Goal: Information Seeking & Learning: Learn about a topic

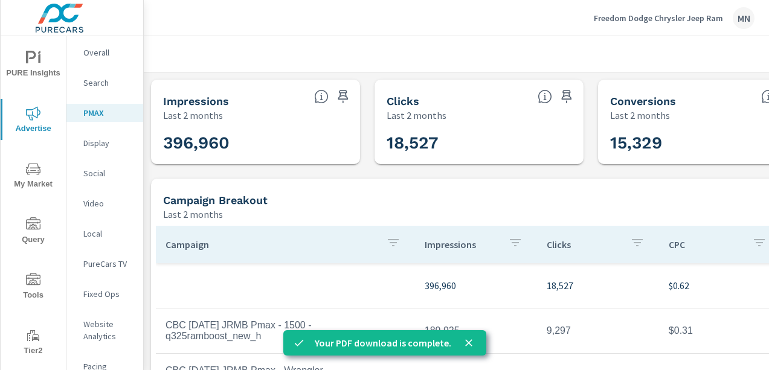
click at [692, 11] on div "Freedom Dodge Chrysler Jeep Ram MN" at bounding box center [674, 18] width 161 height 22
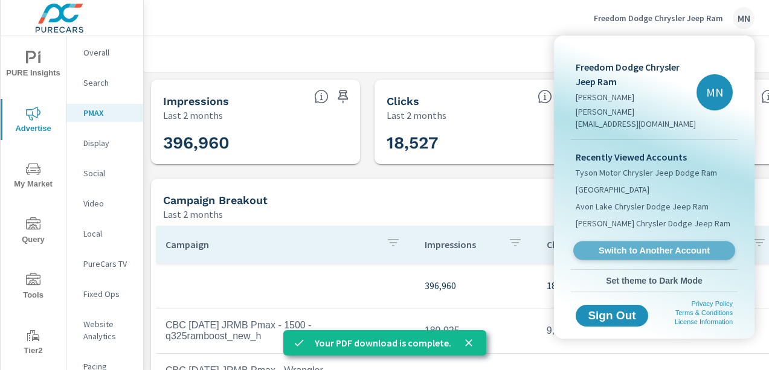
click at [645, 245] on span "Switch to Another Account" at bounding box center [654, 250] width 148 height 11
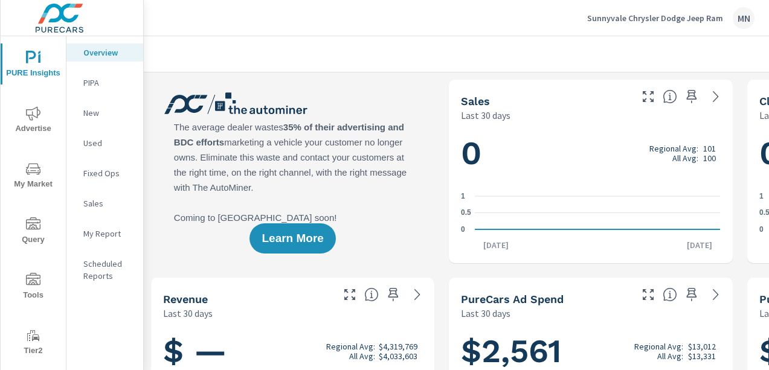
scroll to position [1, 0]
click at [30, 170] on icon "nav menu" at bounding box center [33, 170] width 6 height 1
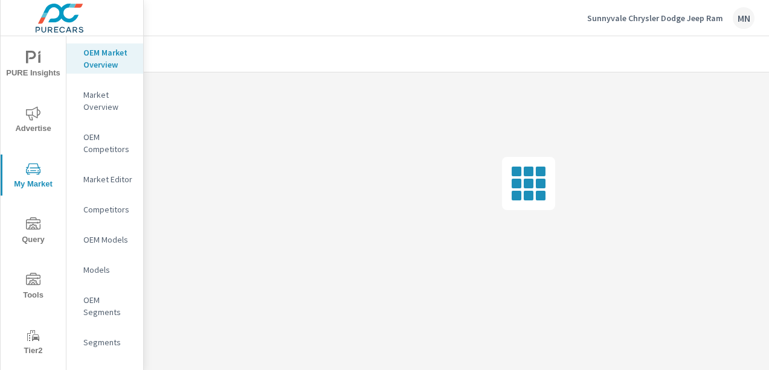
click at [28, 126] on span "Advertise" at bounding box center [33, 121] width 58 height 30
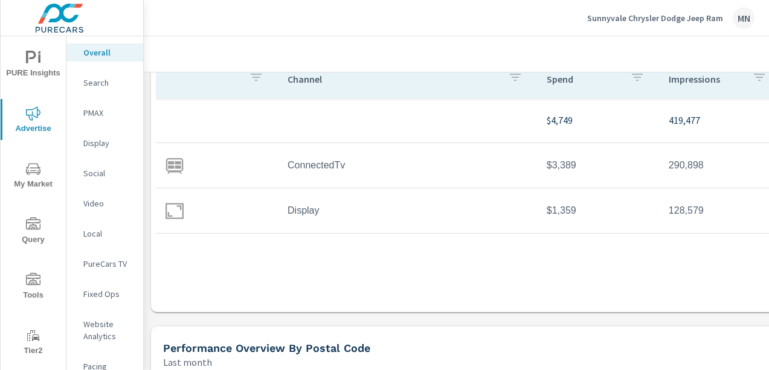
scroll to position [181, 0]
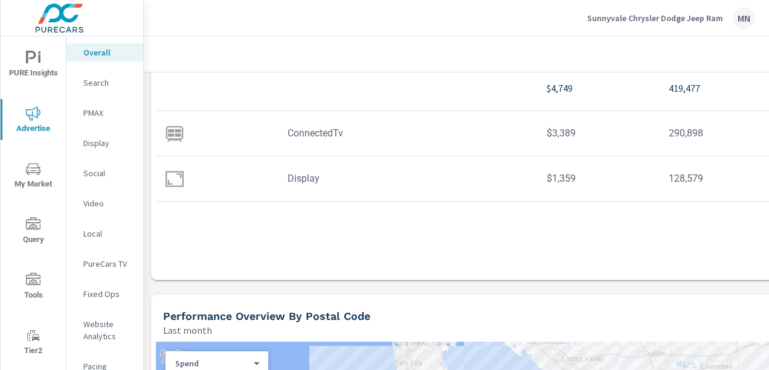
click at [90, 79] on p "Search" at bounding box center [108, 83] width 50 height 12
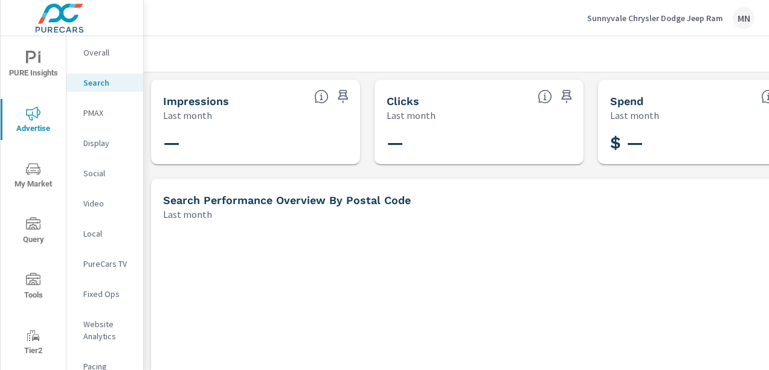
click at [95, 172] on p "Social" at bounding box center [108, 173] width 50 height 12
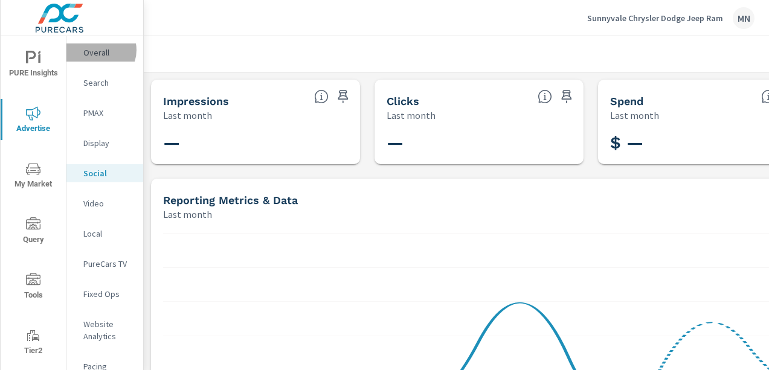
click at [100, 50] on p "Overall" at bounding box center [108, 53] width 50 height 12
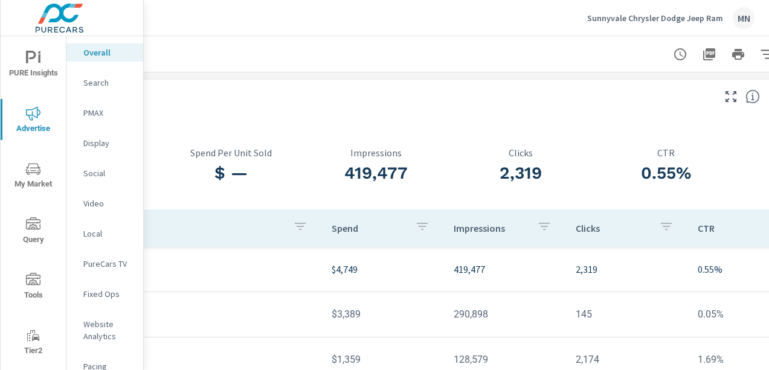
scroll to position [0, 278]
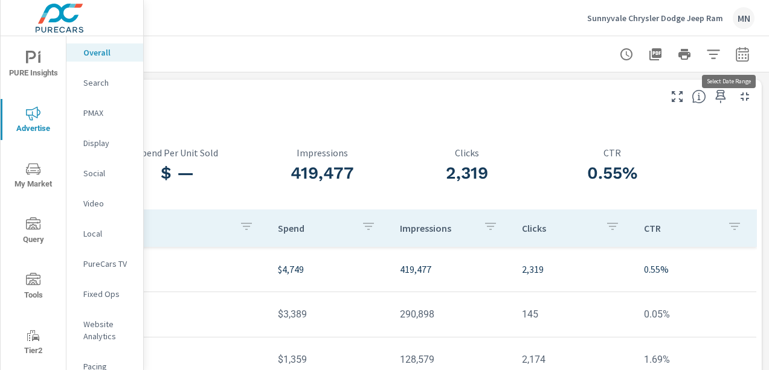
click at [740, 53] on icon "button" at bounding box center [742, 54] width 15 height 15
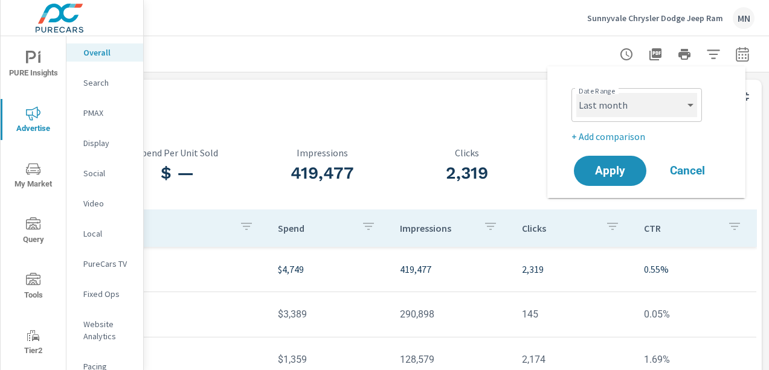
click at [642, 98] on select "Custom Yesterday Last week Last 7 days Last 14 days Last 30 days Last 45 days L…" at bounding box center [636, 105] width 121 height 24
click at [576, 93] on select "Custom Yesterday Last week Last 7 days Last 14 days Last 30 days Last 45 days L…" at bounding box center [636, 105] width 121 height 24
select select "custom"
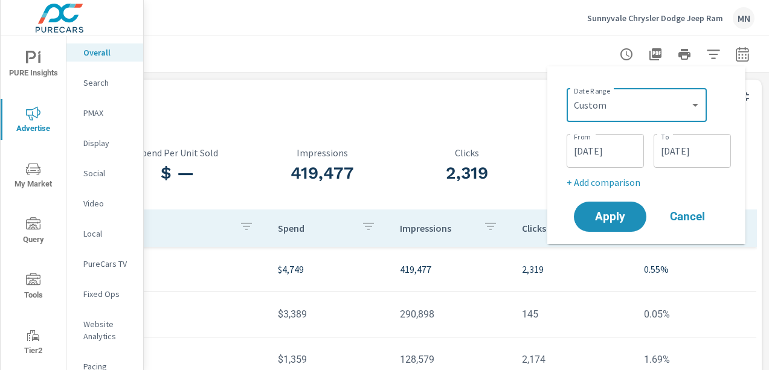
click at [602, 141] on input "08/01/2025" at bounding box center [606, 151] width 68 height 24
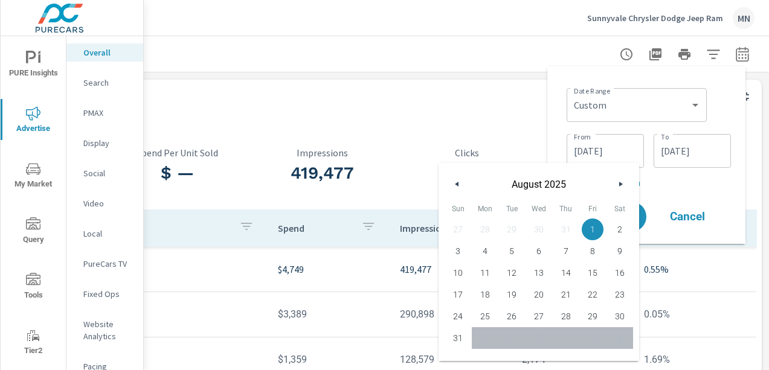
click at [455, 185] on icon "button" at bounding box center [456, 184] width 6 height 5
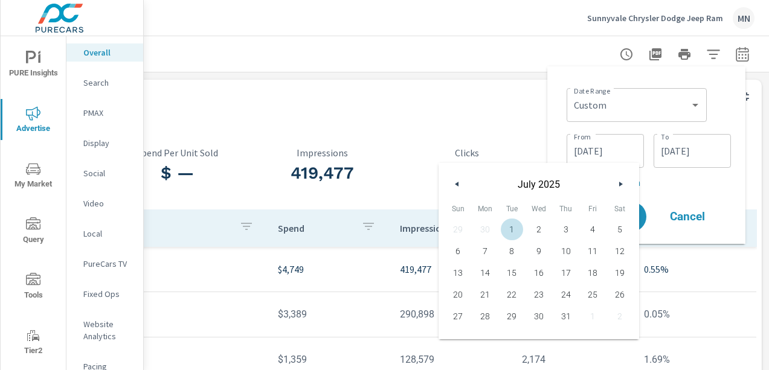
click at [521, 230] on span "1" at bounding box center [511, 230] width 27 height 16
type input "07/01/2025"
click at [561, 117] on div "Date Range Custom Yesterday Last week Last 7 days Last 14 days Last 30 days Las…" at bounding box center [646, 155] width 179 height 158
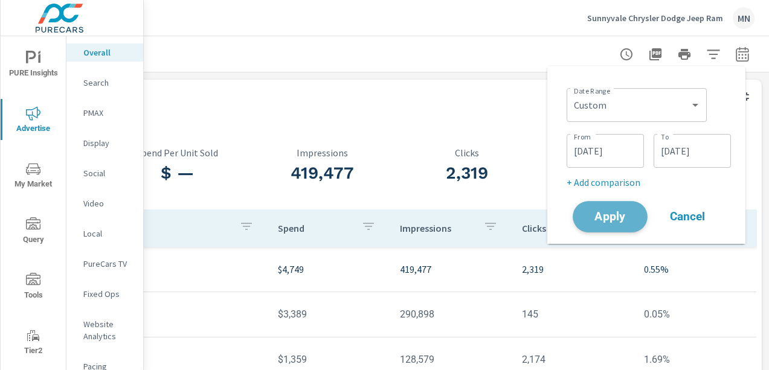
click at [607, 222] on span "Apply" at bounding box center [610, 216] width 50 height 11
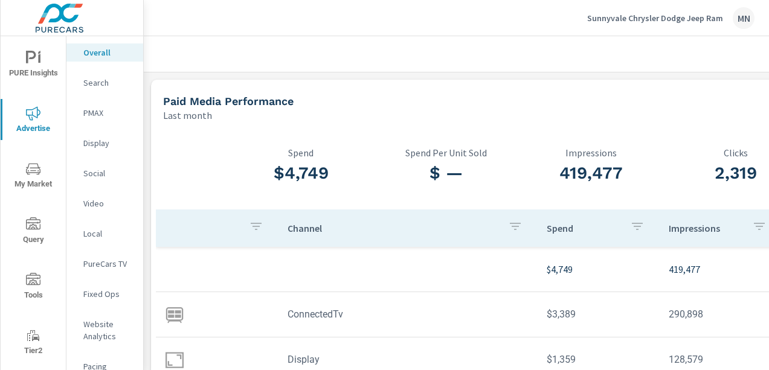
scroll to position [60, 0]
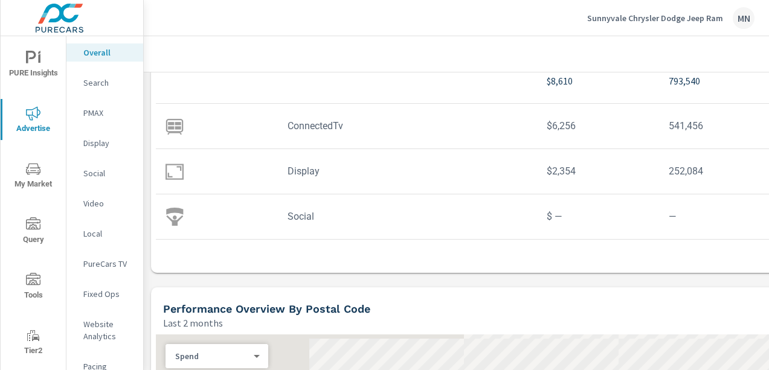
scroll to position [302, 0]
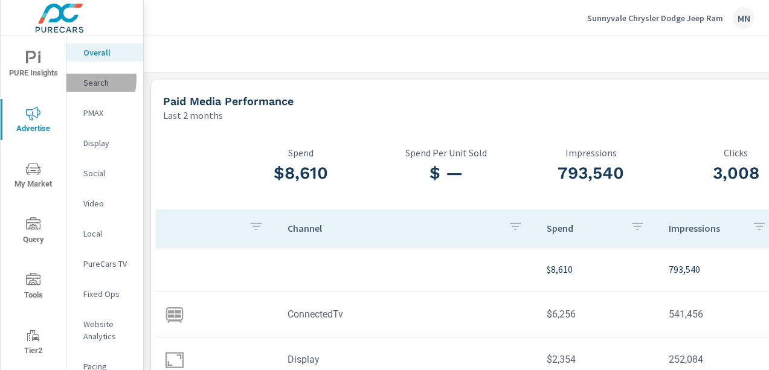
click at [85, 80] on p "Search" at bounding box center [108, 83] width 50 height 12
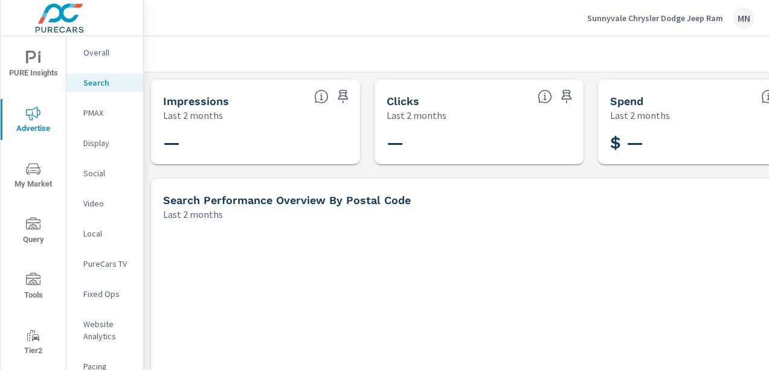
click at [94, 145] on p "Display" at bounding box center [108, 143] width 50 height 12
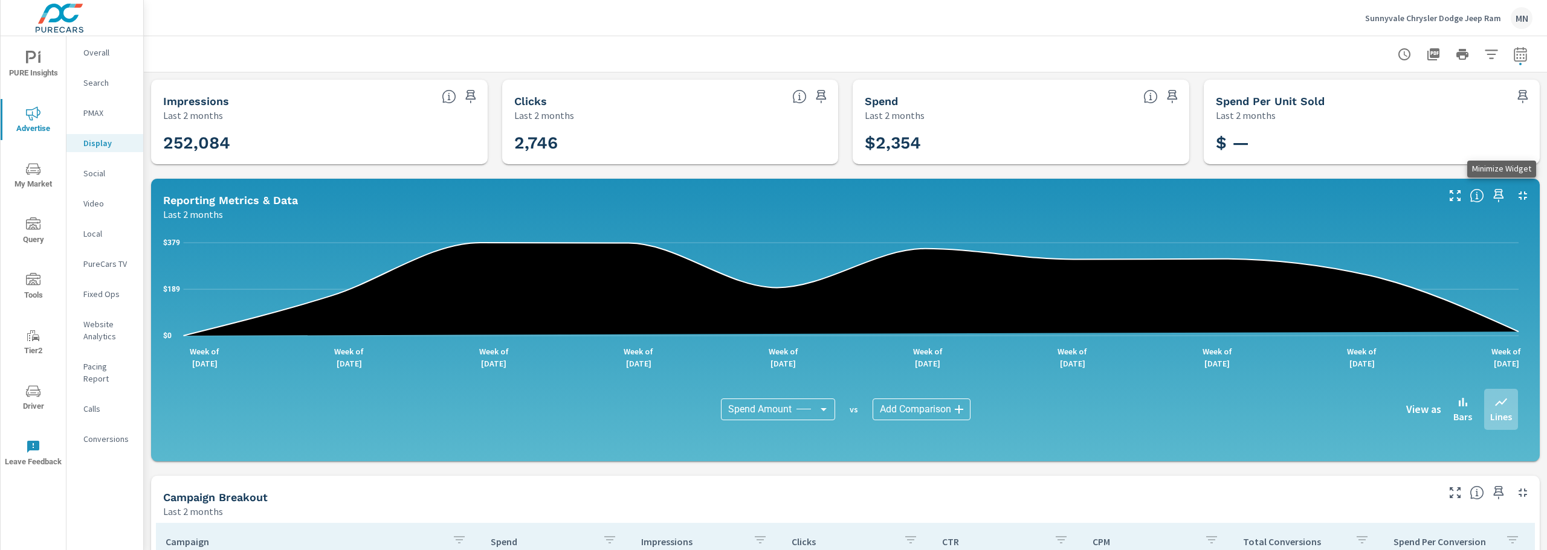
click at [769, 195] on icon "button" at bounding box center [1522, 196] width 15 height 15
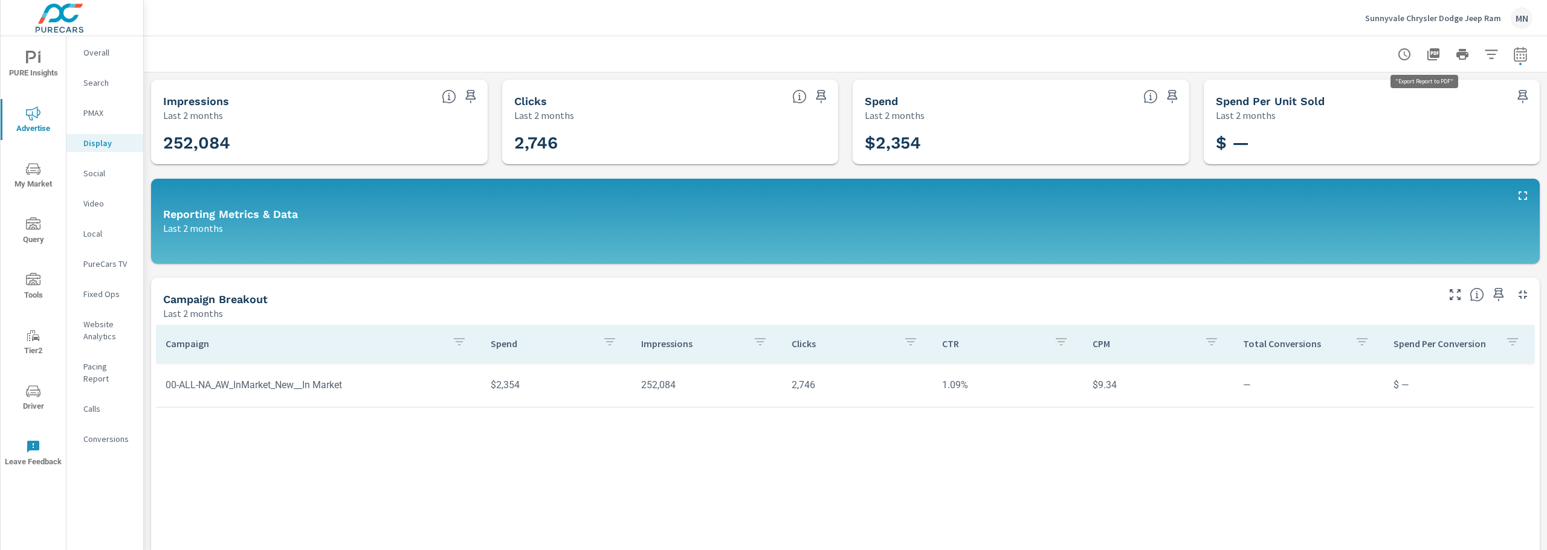
click at [769, 54] on icon "button" at bounding box center [1433, 54] width 12 height 12
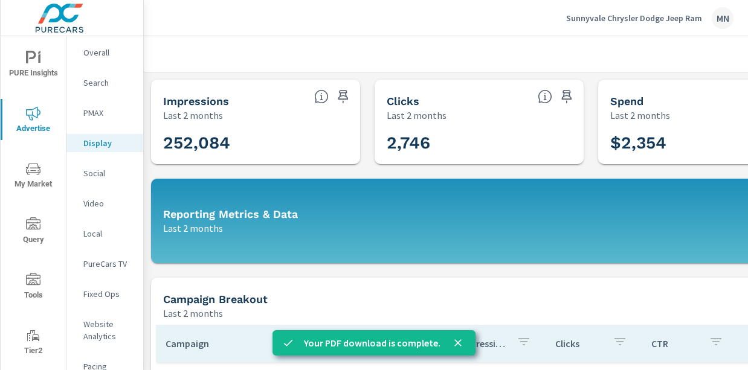
click at [677, 18] on p "Sunnyvale Chrysler Dodge Jeep Ram" at bounding box center [634, 18] width 136 height 11
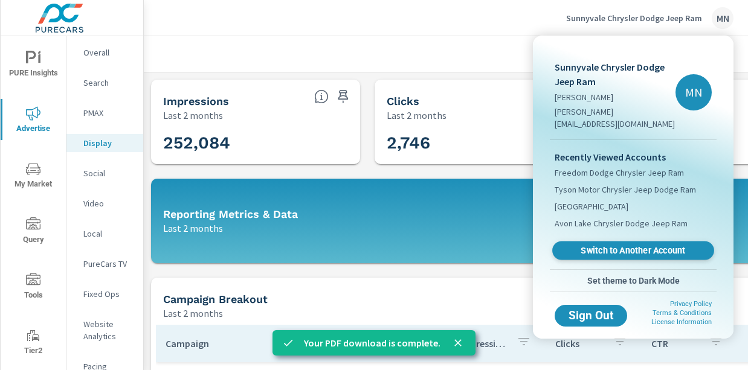
click at [604, 247] on link "Switch to Another Account" at bounding box center [633, 251] width 162 height 19
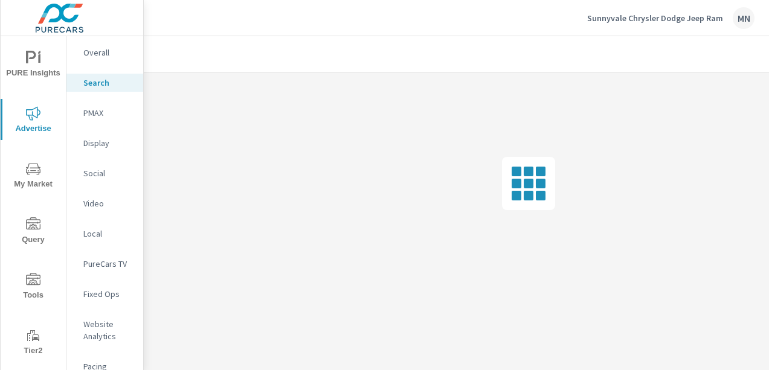
click at [89, 114] on p "PMAX" at bounding box center [108, 113] width 50 height 12
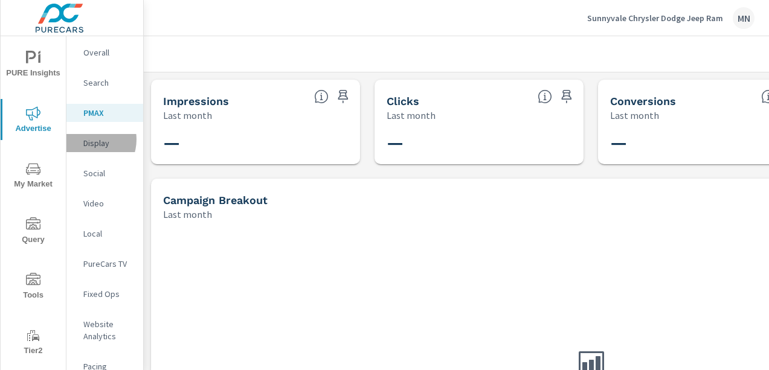
click at [87, 140] on p "Display" at bounding box center [108, 143] width 50 height 12
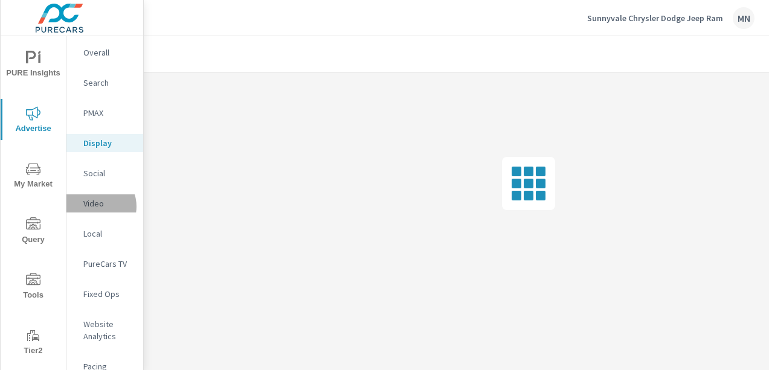
click at [97, 207] on p "Video" at bounding box center [108, 204] width 50 height 12
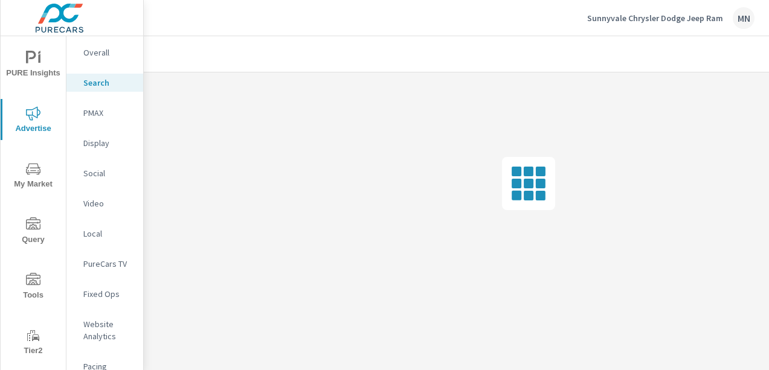
click at [98, 118] on p "PMAX" at bounding box center [108, 113] width 50 height 12
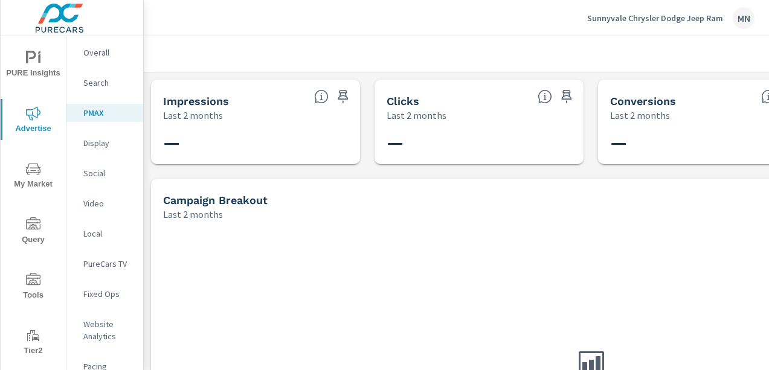
click at [94, 178] on p "Social" at bounding box center [108, 173] width 50 height 12
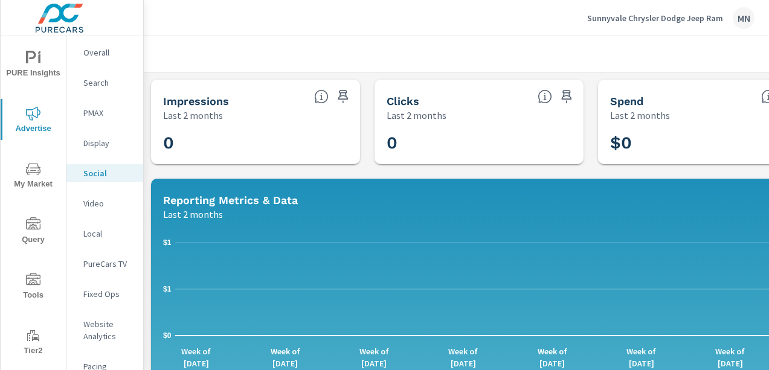
click at [91, 206] on p "Video" at bounding box center [108, 204] width 50 height 12
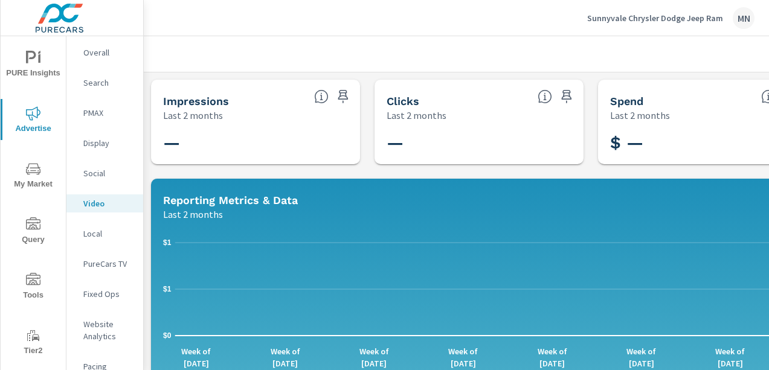
click at [94, 236] on p "Local" at bounding box center [108, 234] width 50 height 12
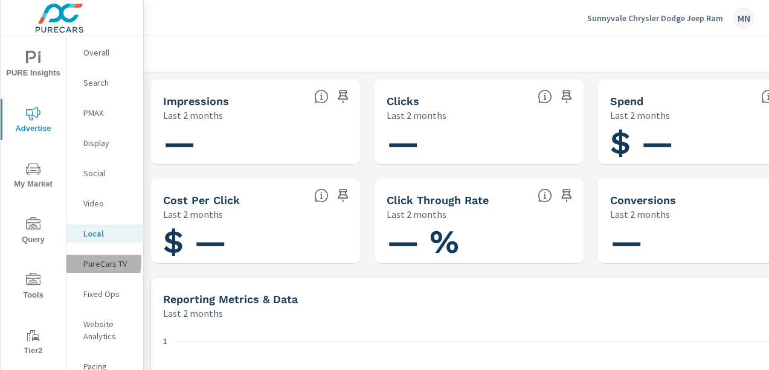
click at [94, 262] on p "PureCars TV" at bounding box center [108, 264] width 50 height 12
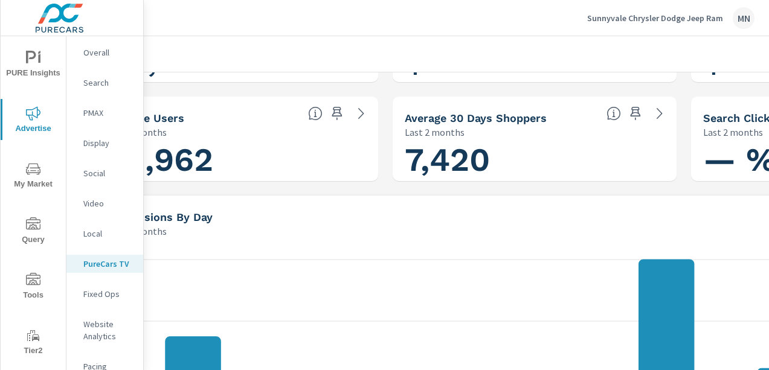
scroll to position [181, 278]
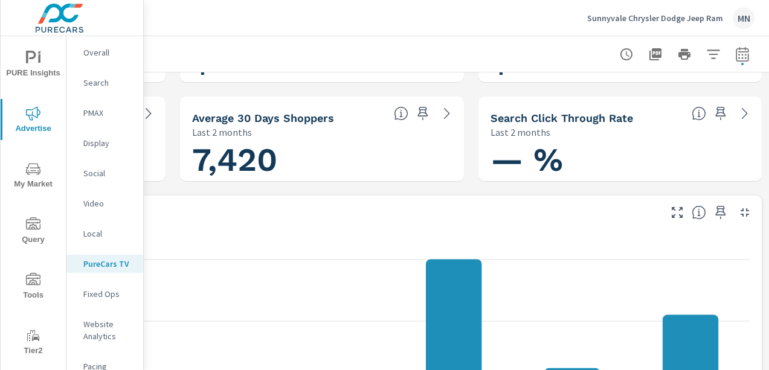
click at [741, 209] on icon "button" at bounding box center [745, 212] width 8 height 8
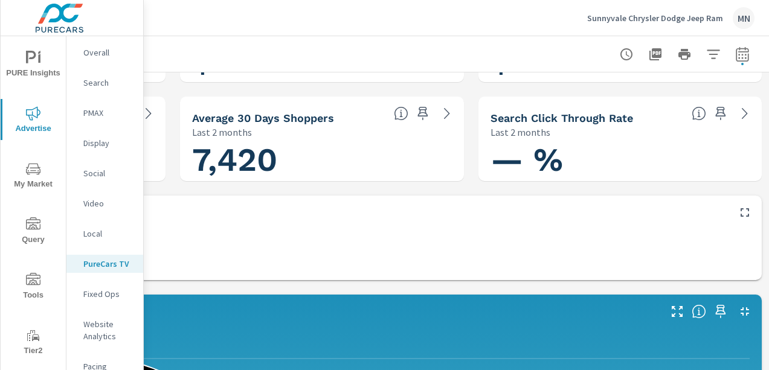
scroll to position [302, 278]
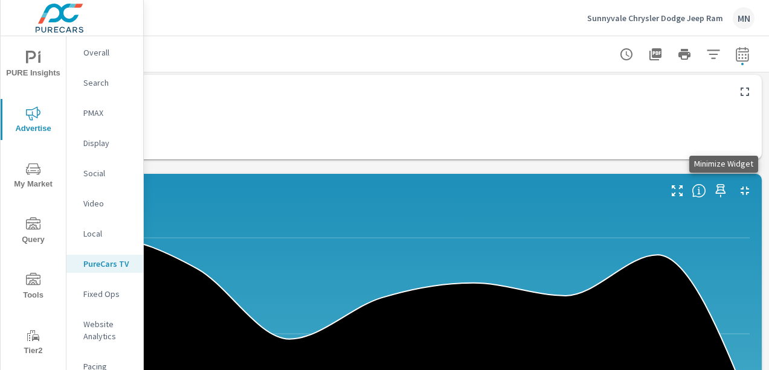
click at [738, 186] on icon "button" at bounding box center [745, 191] width 15 height 15
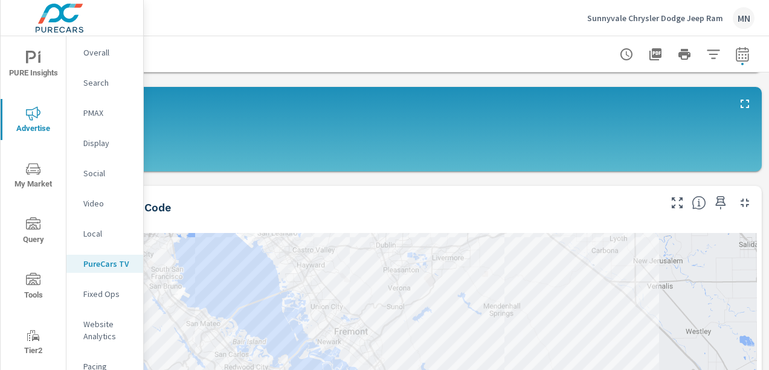
scroll to position [423, 278]
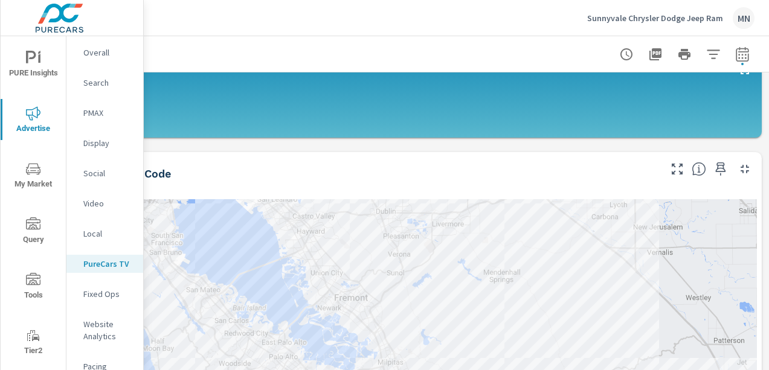
click at [740, 170] on icon "button" at bounding box center [745, 169] width 15 height 15
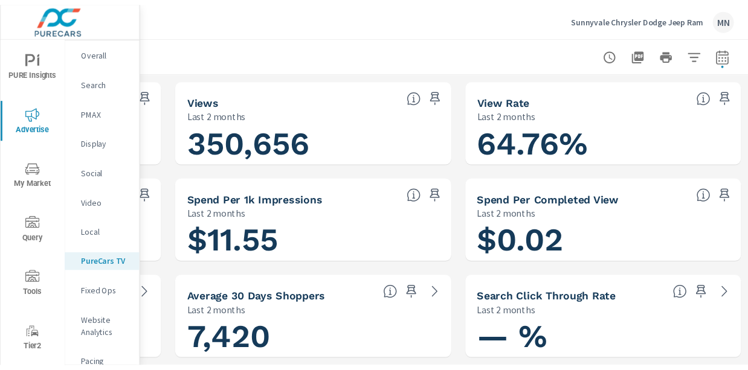
scroll to position [0, 274]
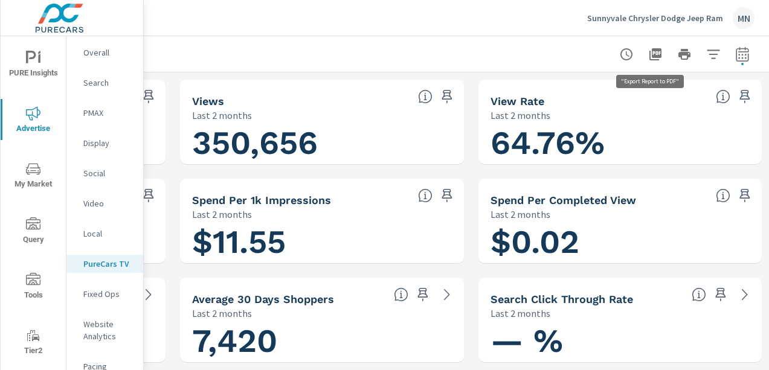
click at [652, 52] on icon "button" at bounding box center [656, 54] width 12 height 12
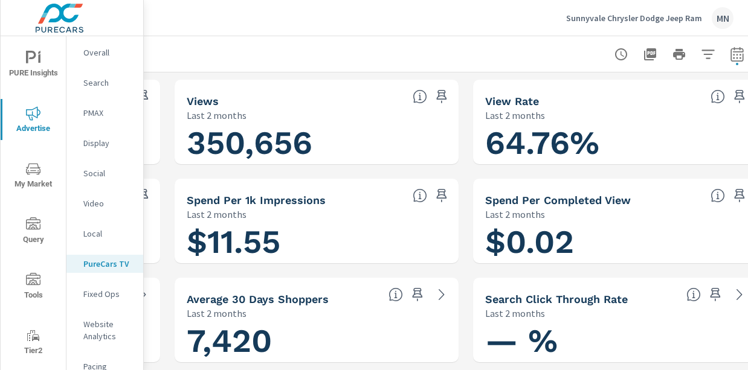
click at [653, 52] on icon "button" at bounding box center [650, 54] width 12 height 12
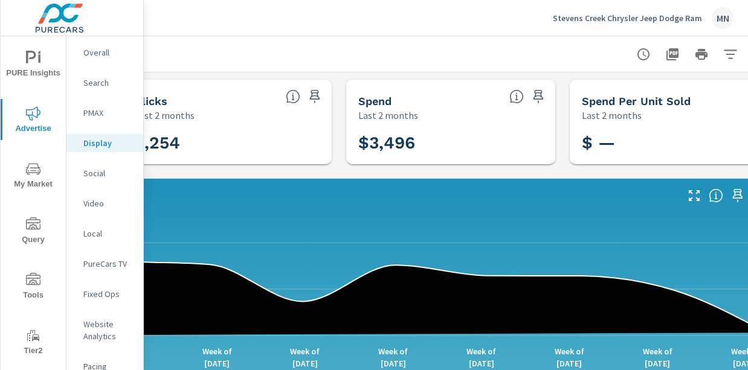
scroll to position [0, 299]
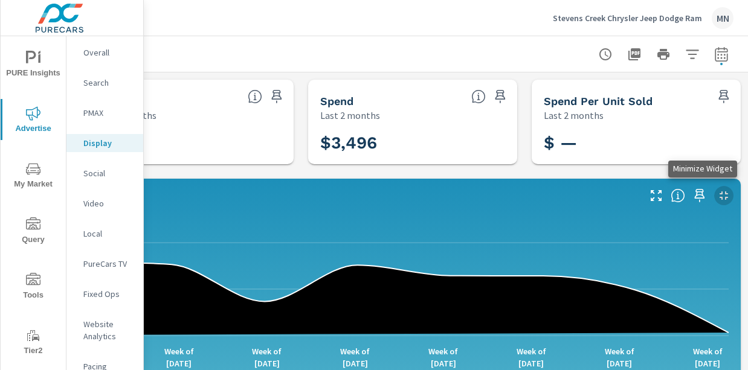
click at [720, 193] on icon "button" at bounding box center [724, 196] width 8 height 8
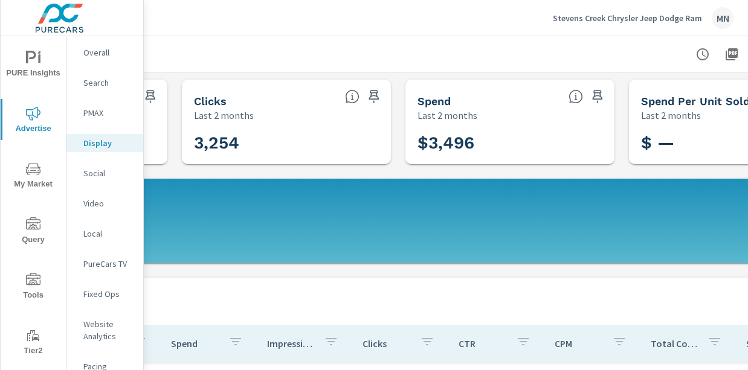
scroll to position [0, 299]
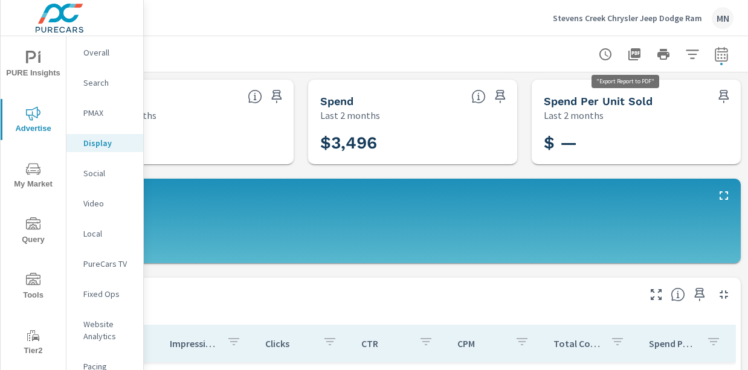
click at [628, 55] on icon "button" at bounding box center [634, 54] width 12 height 12
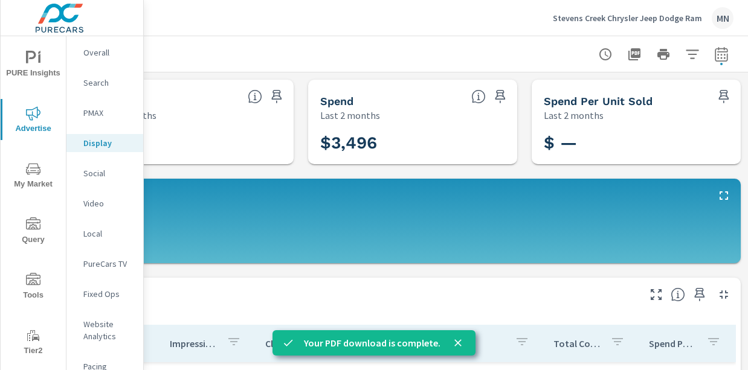
click at [630, 15] on p "Stevens Creek Chrysler Jeep Dodge Ram" at bounding box center [627, 18] width 149 height 11
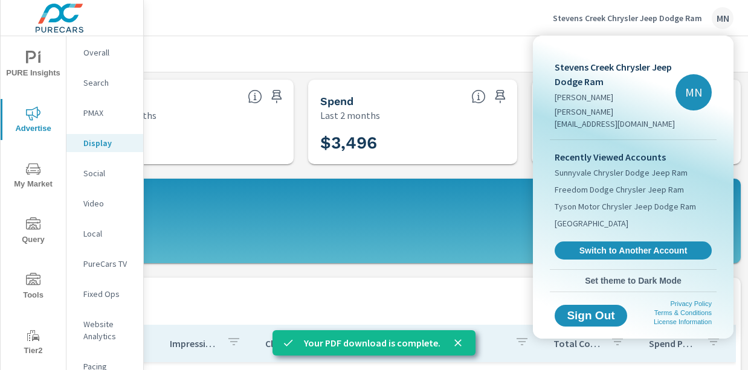
click at [615, 245] on span "Switch to Another Account" at bounding box center [633, 250] width 144 height 11
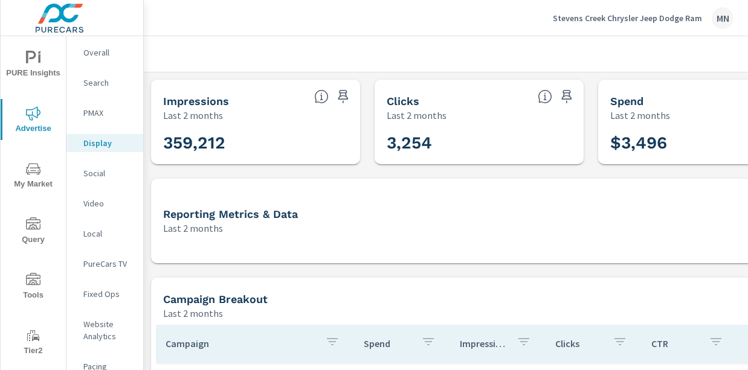
click at [103, 79] on p "Search" at bounding box center [108, 83] width 50 height 12
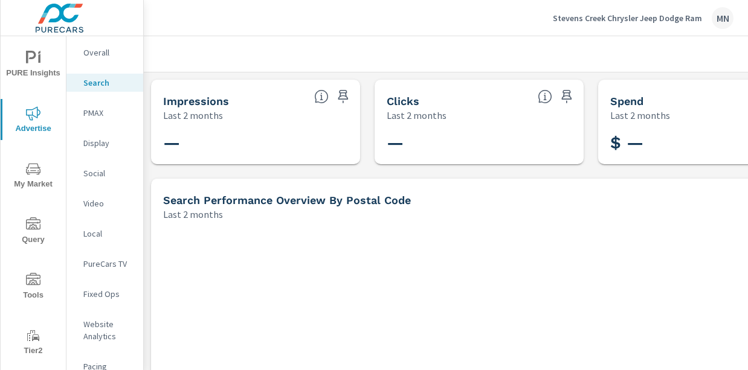
click at [91, 114] on p "PMAX" at bounding box center [108, 113] width 50 height 12
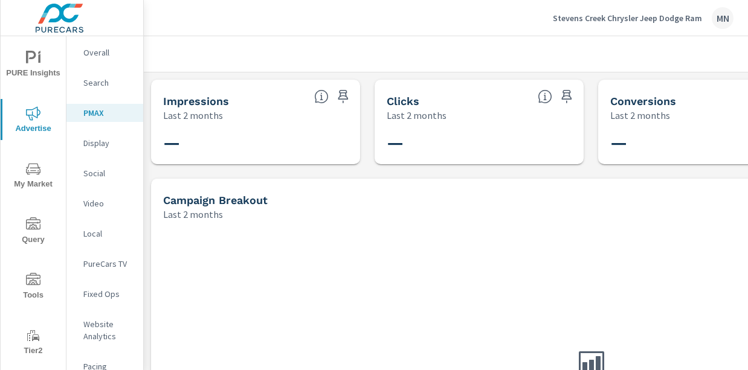
click at [98, 172] on p "Social" at bounding box center [108, 173] width 50 height 12
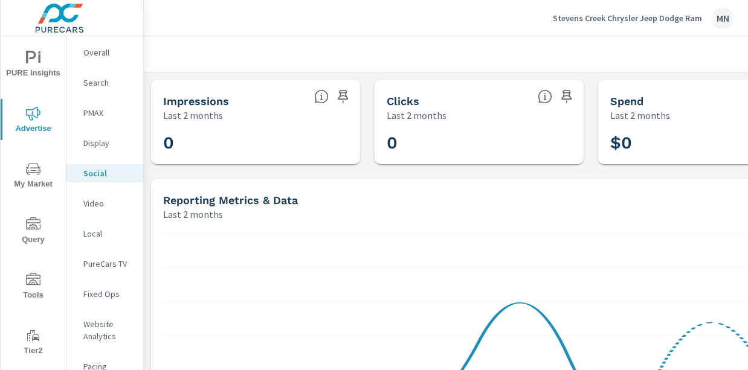
click at [91, 201] on p "Video" at bounding box center [108, 204] width 50 height 12
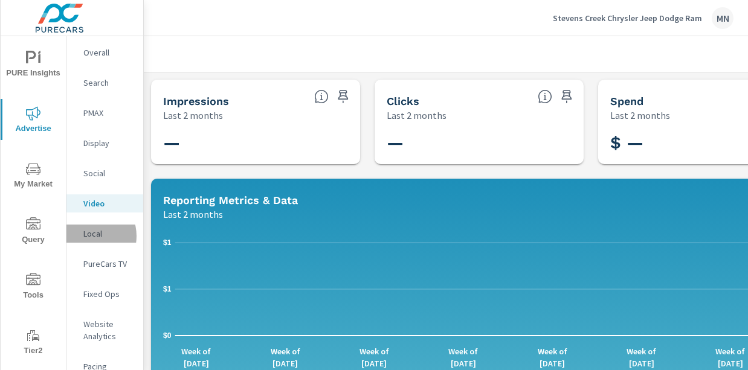
click at [90, 236] on p "Local" at bounding box center [108, 234] width 50 height 12
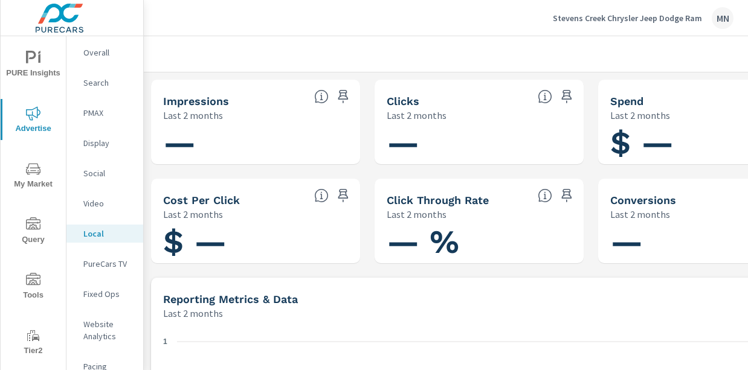
click at [88, 264] on p "PureCars TV" at bounding box center [108, 264] width 50 height 12
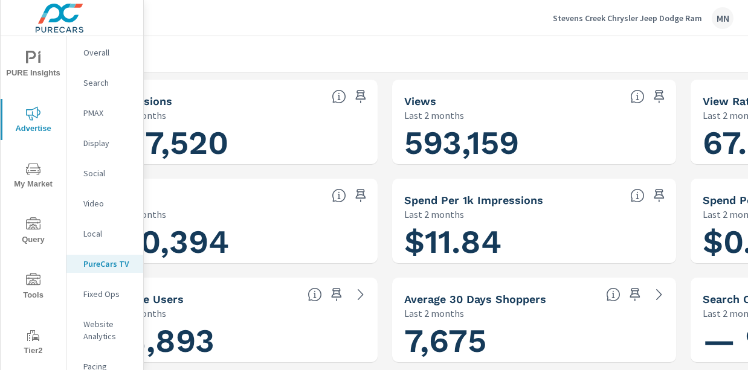
scroll to position [0, 299]
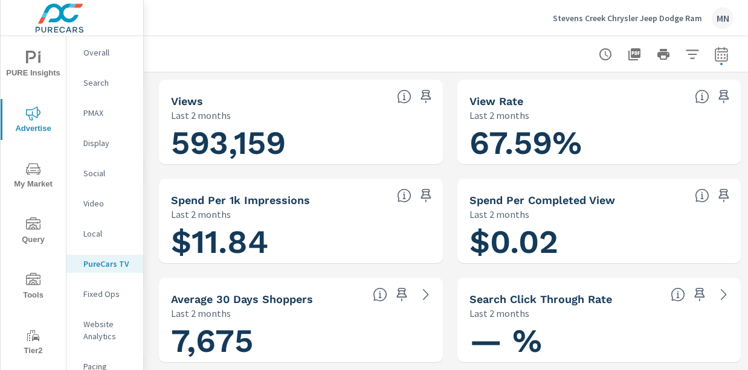
click at [630, 51] on icon "button" at bounding box center [634, 54] width 12 height 12
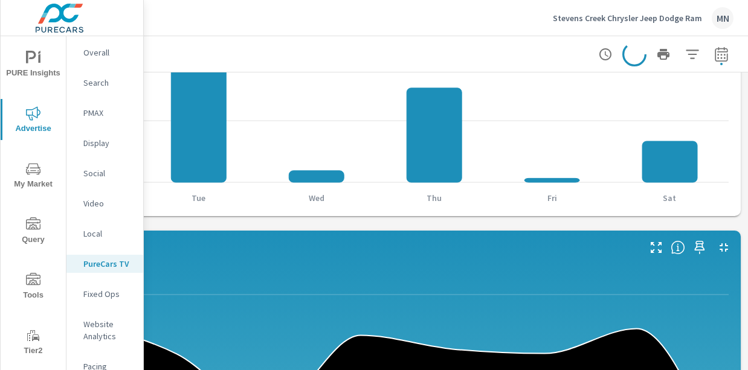
scroll to position [423, 299]
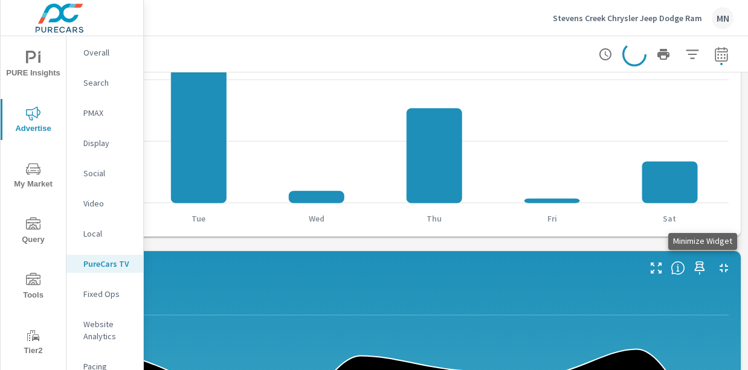
click at [717, 268] on icon "button" at bounding box center [724, 268] width 15 height 15
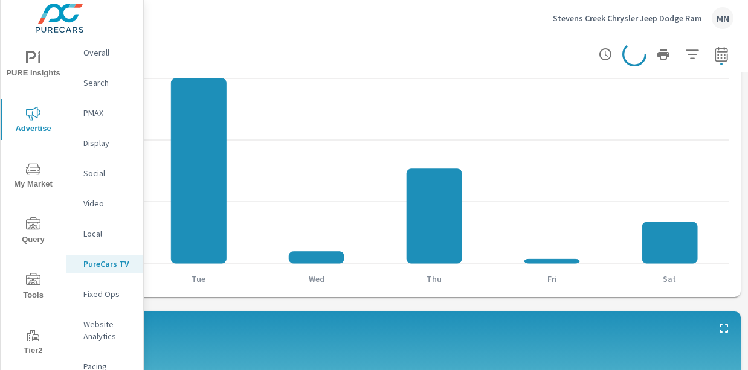
scroll to position [121, 299]
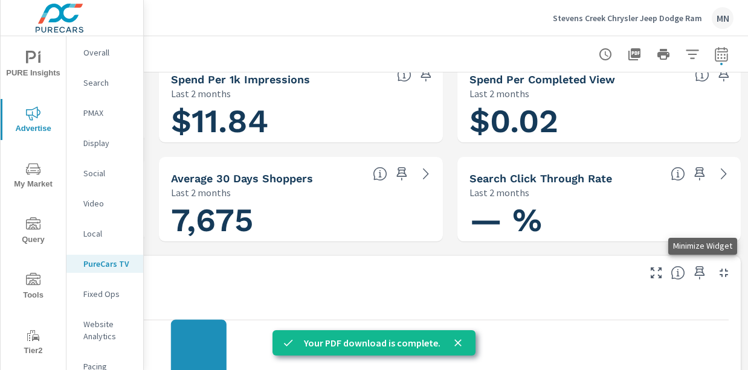
click at [717, 272] on icon "button" at bounding box center [724, 273] width 15 height 15
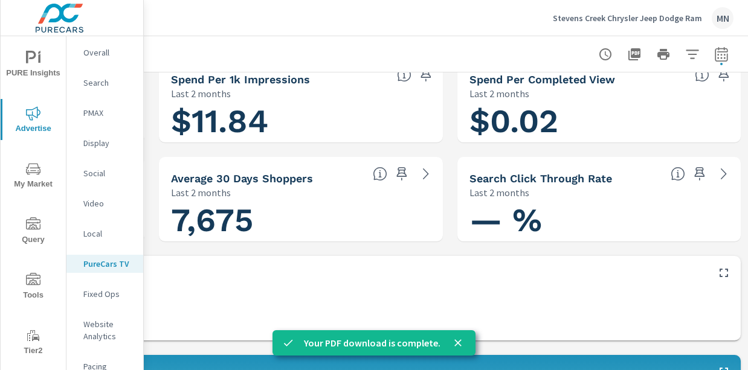
click at [390, 47] on div at bounding box center [300, 54] width 865 height 36
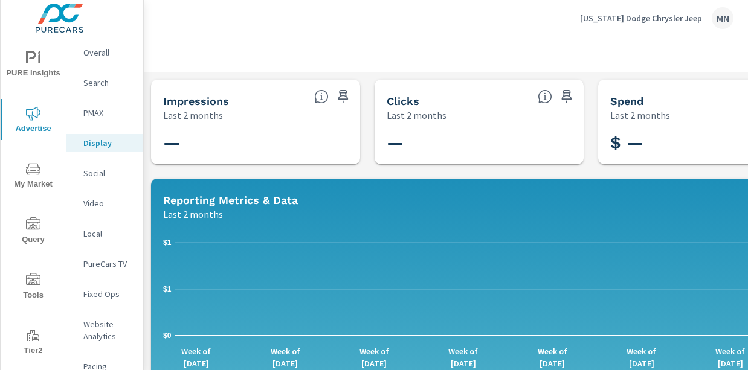
click at [94, 80] on p "Search" at bounding box center [108, 83] width 50 height 12
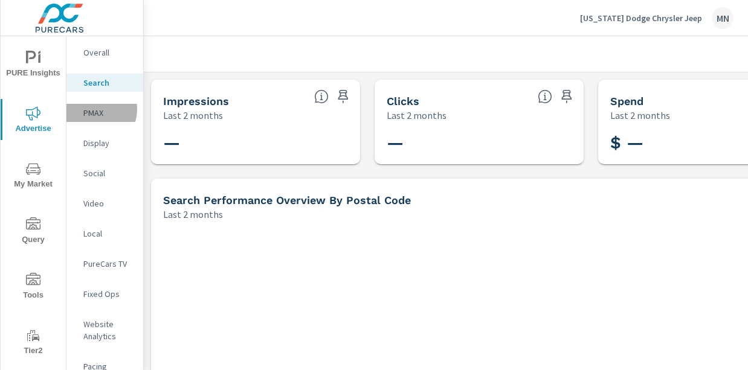
click at [96, 109] on p "PMAX" at bounding box center [108, 113] width 50 height 12
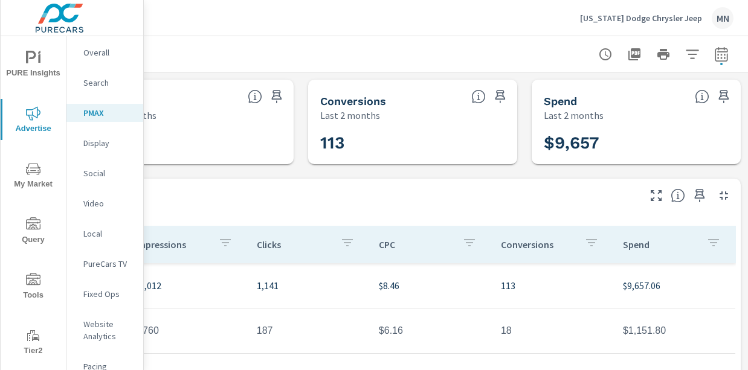
scroll to position [0, 299]
click at [628, 59] on icon "button" at bounding box center [634, 54] width 12 height 12
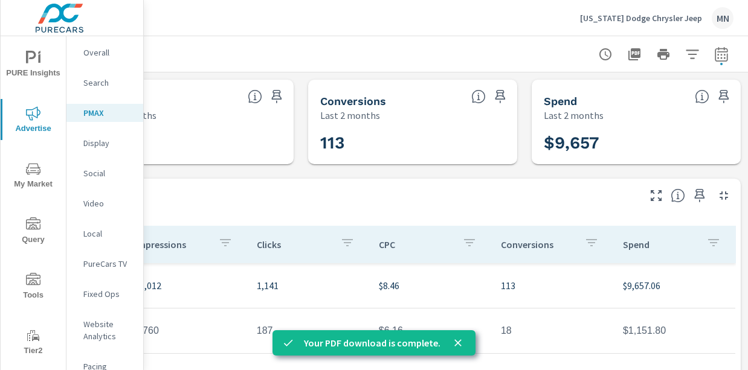
click at [85, 51] on p "Overall" at bounding box center [108, 53] width 50 height 12
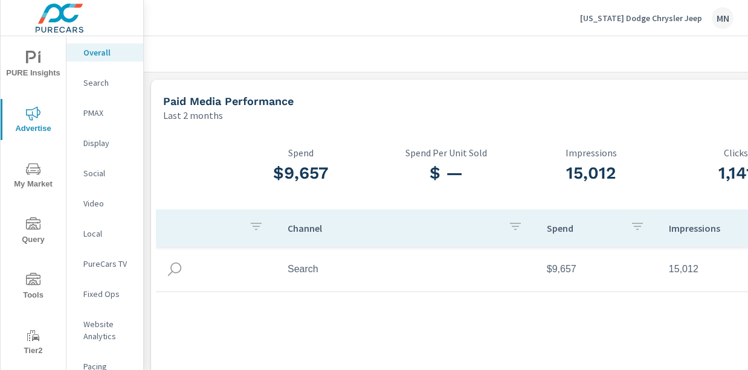
click at [85, 81] on p "Search" at bounding box center [108, 83] width 50 height 12
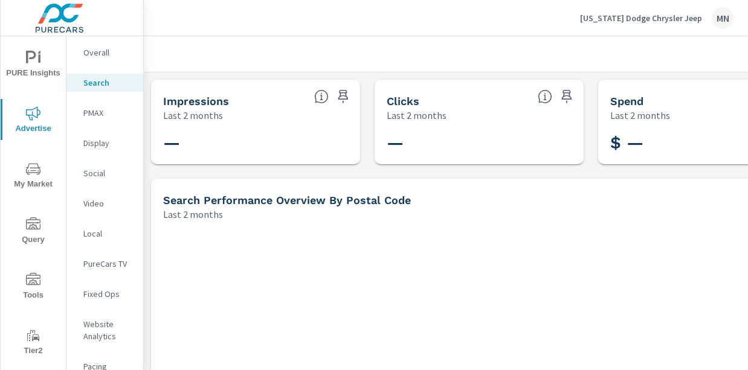
click at [102, 256] on div "PureCars TV" at bounding box center [104, 264] width 77 height 18
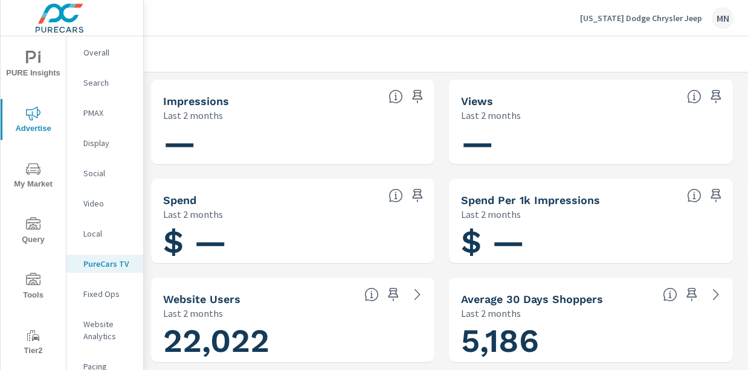
click at [624, 16] on p "[US_STATE] Dodge Chrysler Jeep" at bounding box center [641, 18] width 122 height 11
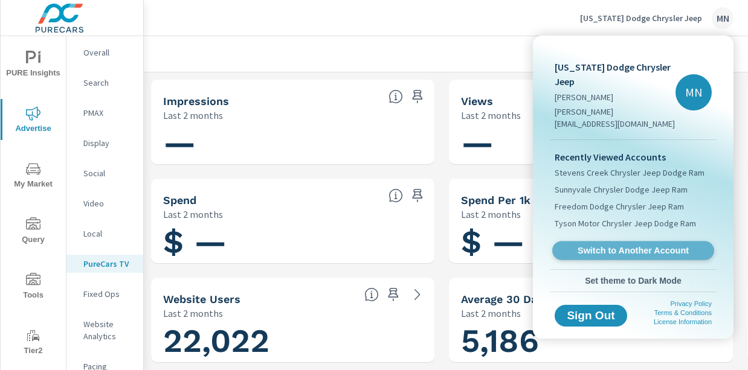
click at [620, 245] on span "Switch to Another Account" at bounding box center [633, 250] width 148 height 11
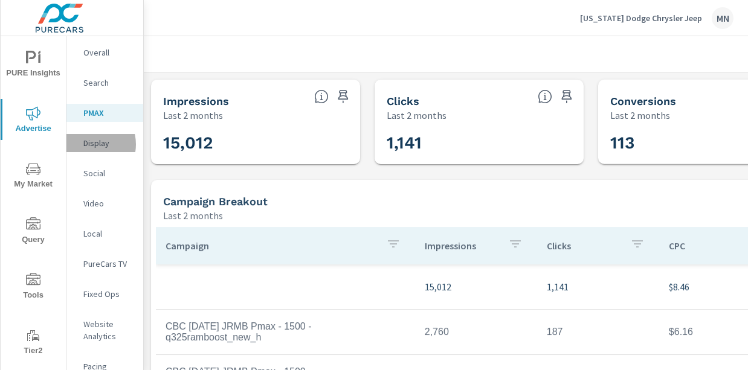
click at [89, 144] on p "Display" at bounding box center [108, 143] width 50 height 12
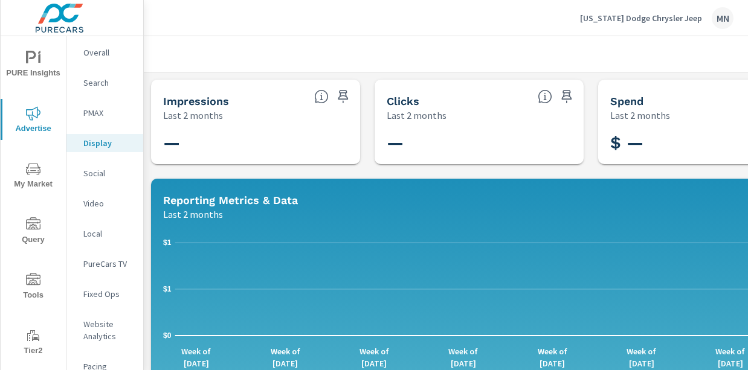
click at [91, 175] on p "Social" at bounding box center [108, 173] width 50 height 12
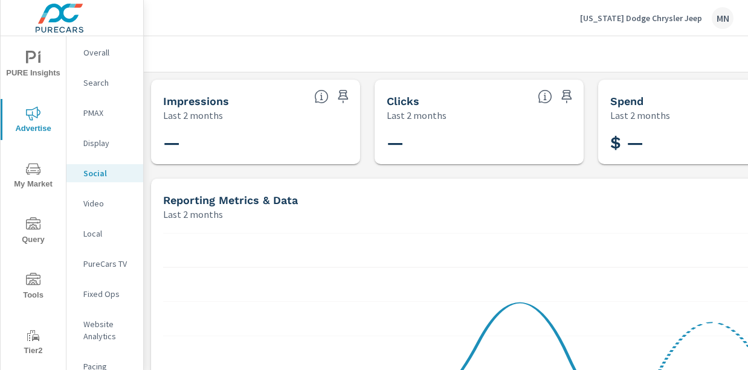
click at [97, 202] on p "Video" at bounding box center [108, 204] width 50 height 12
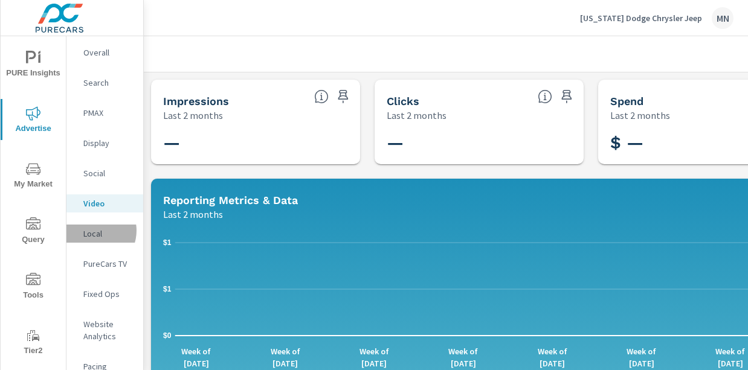
click at [93, 231] on p "Local" at bounding box center [108, 234] width 50 height 12
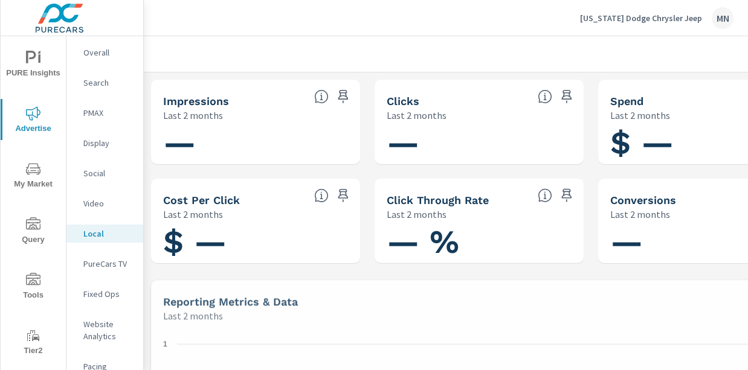
click at [98, 266] on p "PureCars TV" at bounding box center [108, 264] width 50 height 12
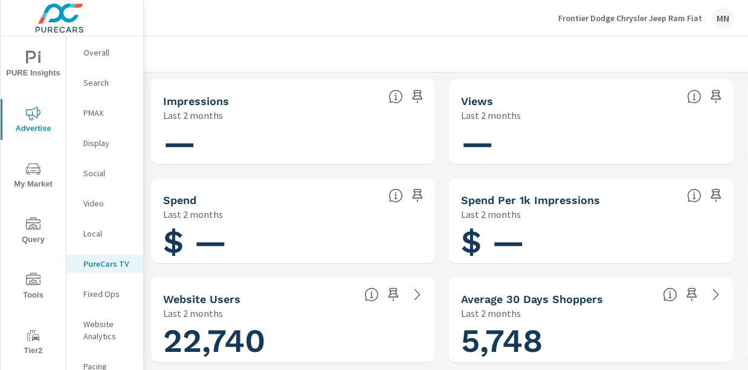
click at [99, 235] on p "Local" at bounding box center [108, 234] width 50 height 12
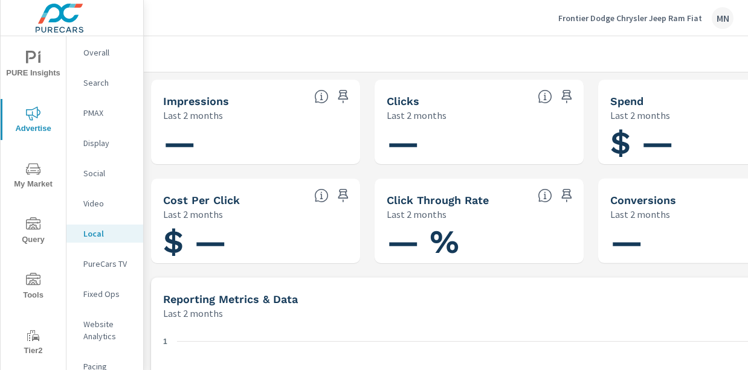
click at [104, 195] on div "Video" at bounding box center [104, 204] width 77 height 18
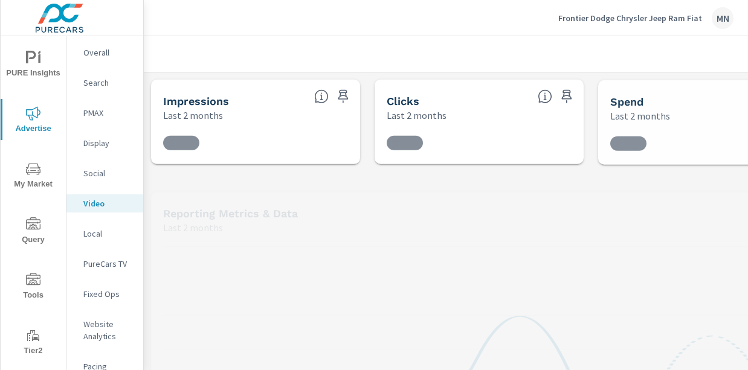
click at [90, 169] on p "Social" at bounding box center [108, 173] width 50 height 12
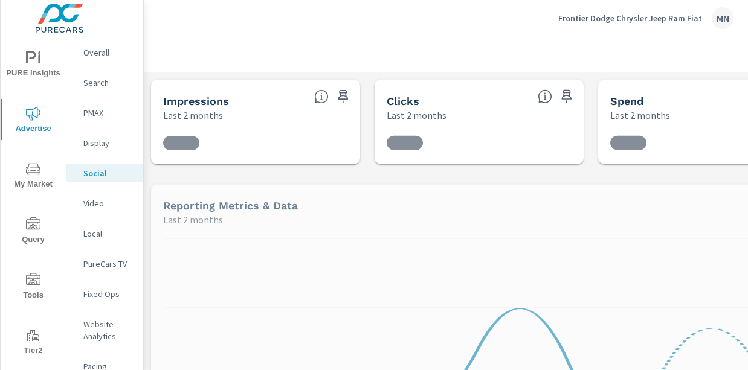
click at [95, 115] on p "PMAX" at bounding box center [108, 113] width 50 height 12
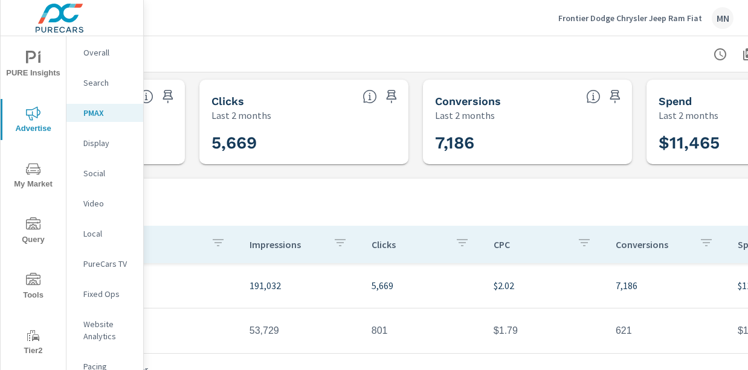
scroll to position [0, 299]
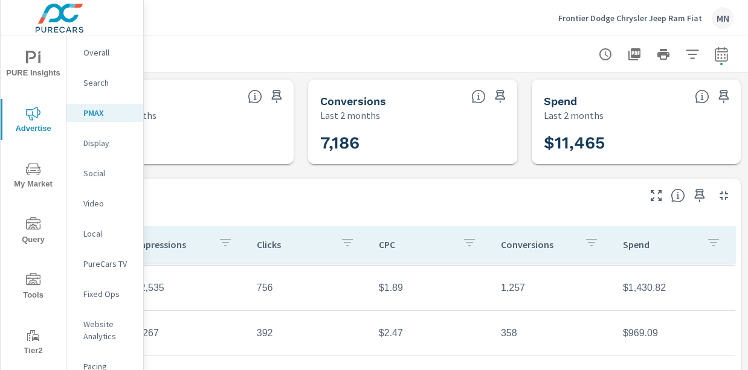
scroll to position [131, 0]
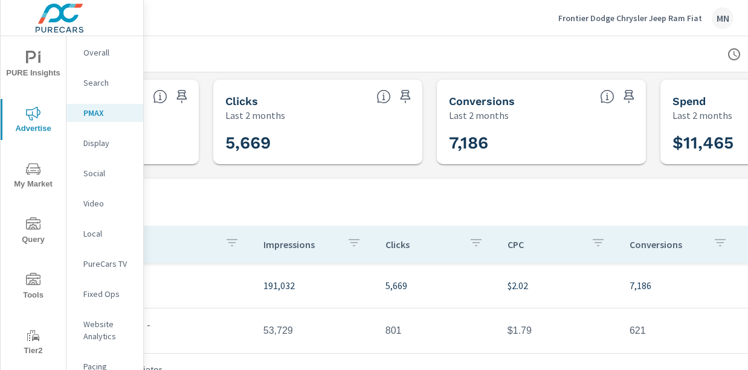
scroll to position [0, 299]
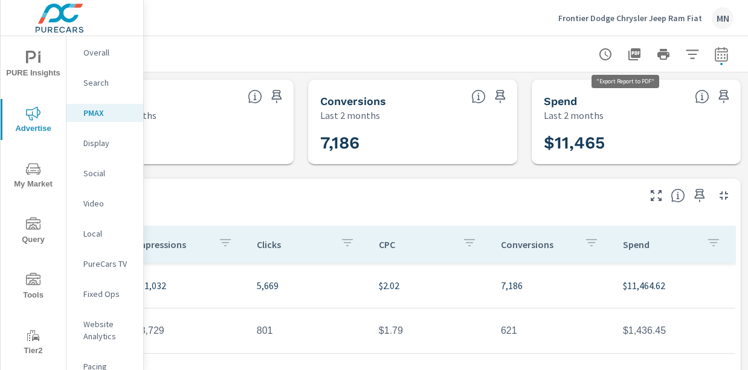
click at [628, 50] on icon "button" at bounding box center [634, 54] width 12 height 12
click at [628, 36] on div at bounding box center [300, 54] width 865 height 36
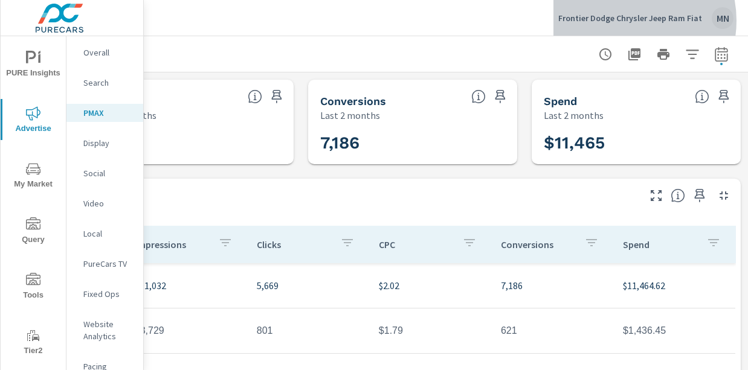
click at [628, 21] on p "Frontier Dodge Chrysler Jeep Ram Fiat" at bounding box center [630, 18] width 144 height 11
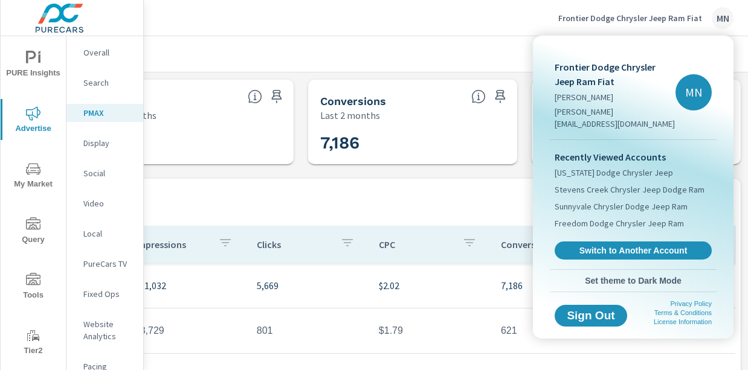
click at [599, 227] on div "Recently Viewed Accounts Texas Dodge Chrysler Jeep Stevens Creek Chrysler Jeep …" at bounding box center [633, 204] width 167 height 129
click at [599, 245] on span "Switch to Another Account" at bounding box center [633, 250] width 148 height 11
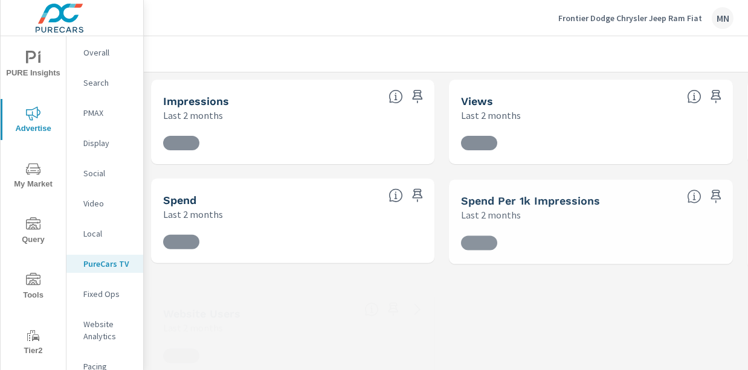
click at [98, 133] on nav "Overall Search PMAX Display Social Video Local PureCars TV Fixed Ops Website An…" at bounding box center [104, 250] width 77 height 429
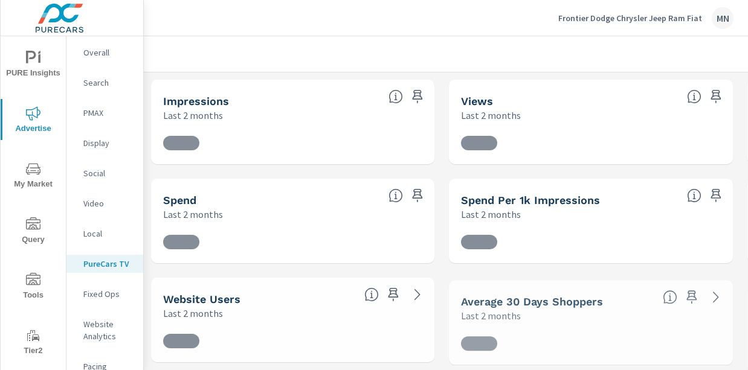
click at [99, 138] on p "Display" at bounding box center [108, 143] width 50 height 12
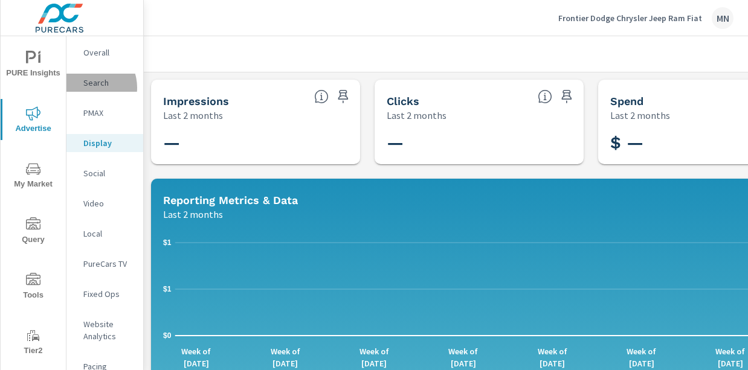
click at [89, 88] on p "Search" at bounding box center [108, 83] width 50 height 12
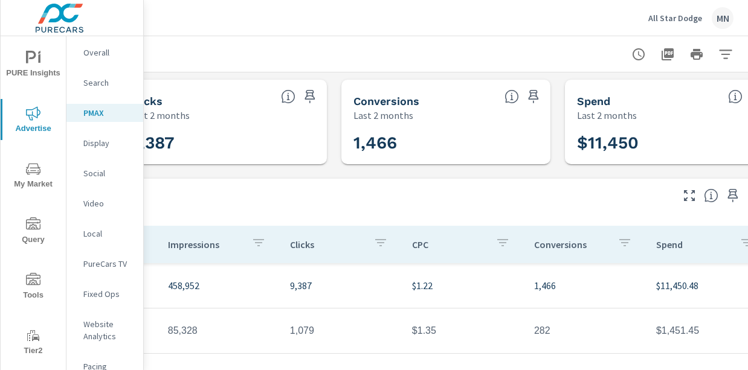
scroll to position [0, 299]
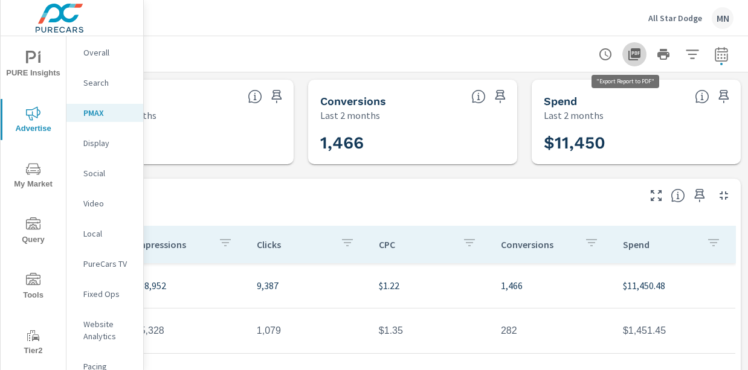
click at [628, 53] on icon "button" at bounding box center [634, 54] width 12 height 12
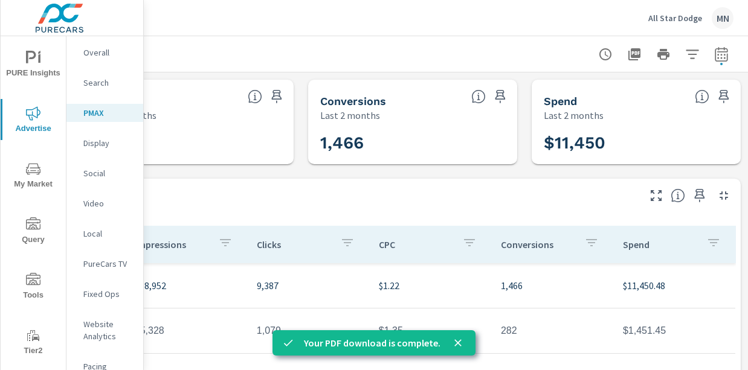
click at [97, 147] on p "Display" at bounding box center [108, 143] width 50 height 12
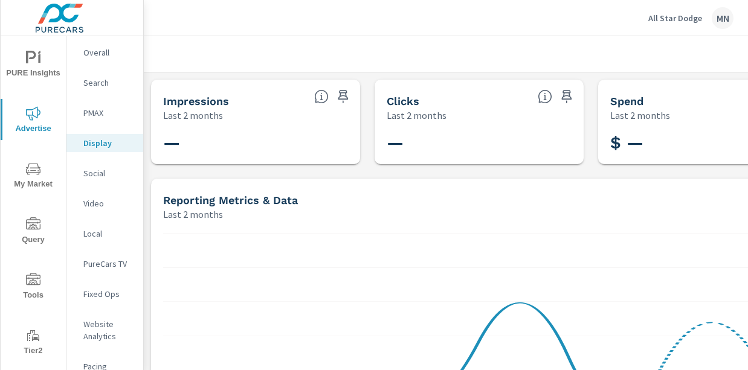
click at [91, 209] on p "Video" at bounding box center [108, 204] width 50 height 12
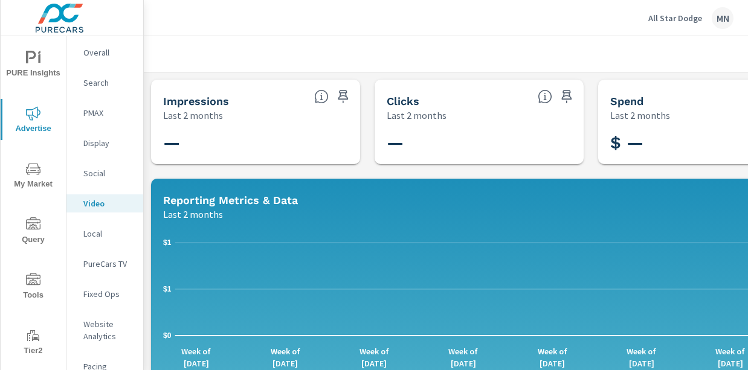
click at [672, 19] on p "All Star Dodge" at bounding box center [675, 18] width 54 height 11
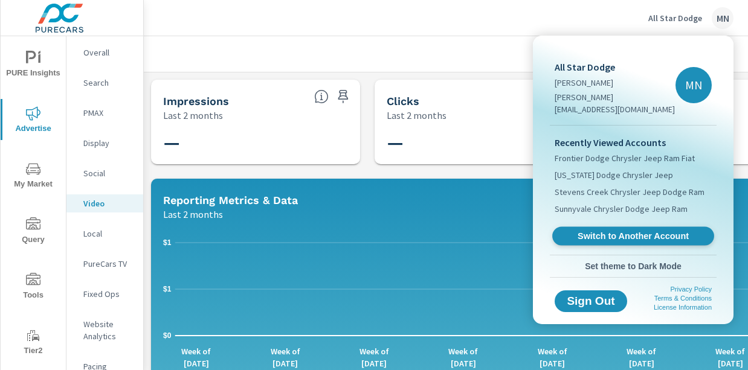
click at [622, 231] on span "Switch to Another Account" at bounding box center [633, 236] width 148 height 11
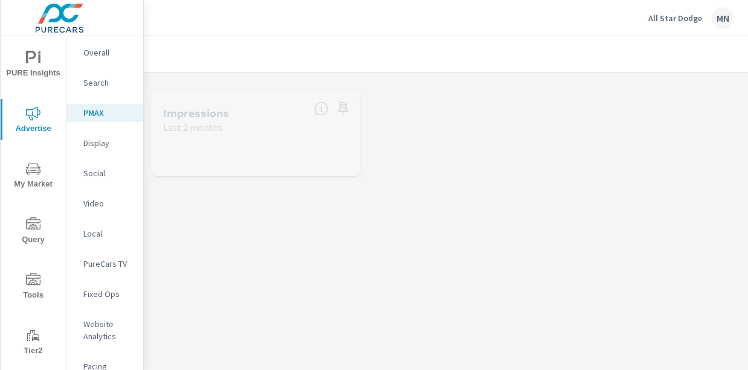
click at [94, 82] on p "Search" at bounding box center [108, 83] width 50 height 12
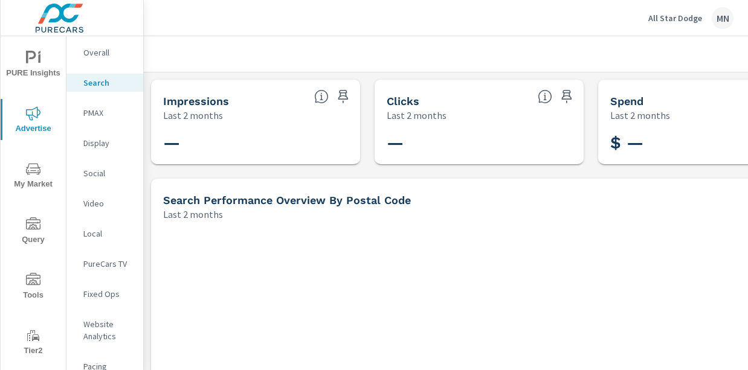
click at [85, 176] on p "Social" at bounding box center [108, 173] width 50 height 12
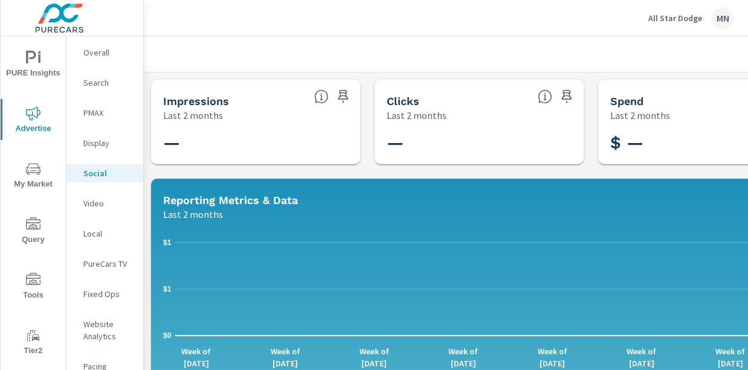
click at [91, 206] on p "Video" at bounding box center [108, 204] width 50 height 12
click at [97, 230] on p "Local" at bounding box center [108, 234] width 50 height 12
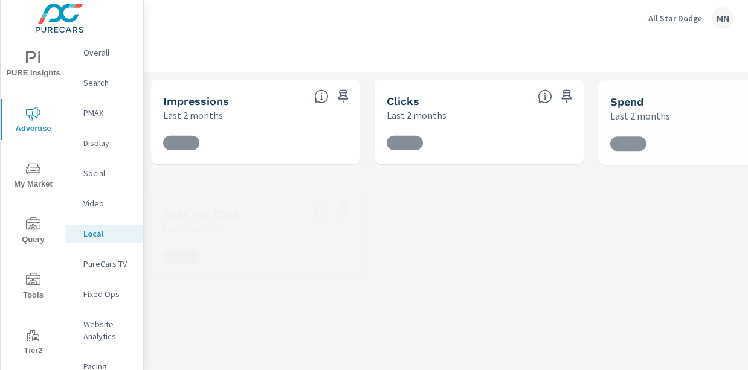
click at [95, 264] on p "PureCars TV" at bounding box center [108, 264] width 50 height 12
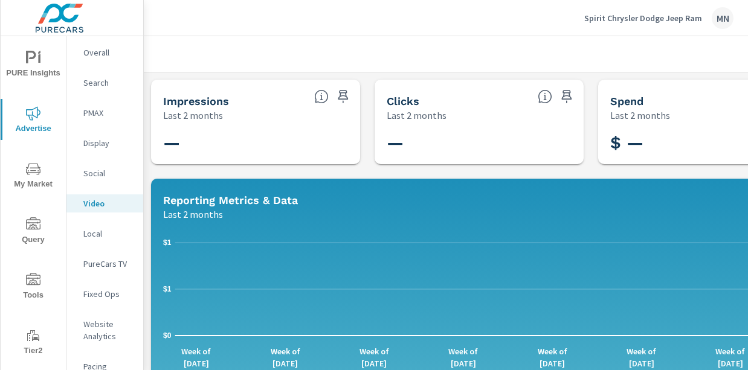
click at [92, 104] on div "PMAX" at bounding box center [104, 113] width 77 height 18
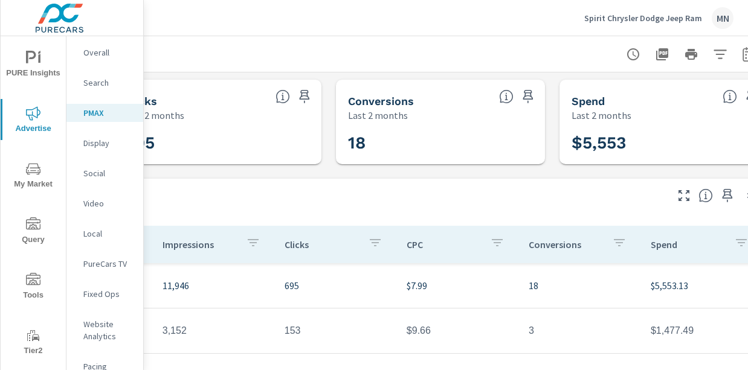
scroll to position [0, 299]
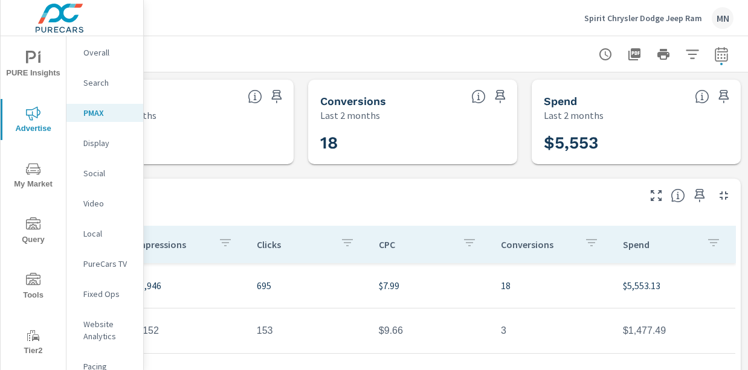
click at [627, 58] on icon "button" at bounding box center [634, 54] width 15 height 15
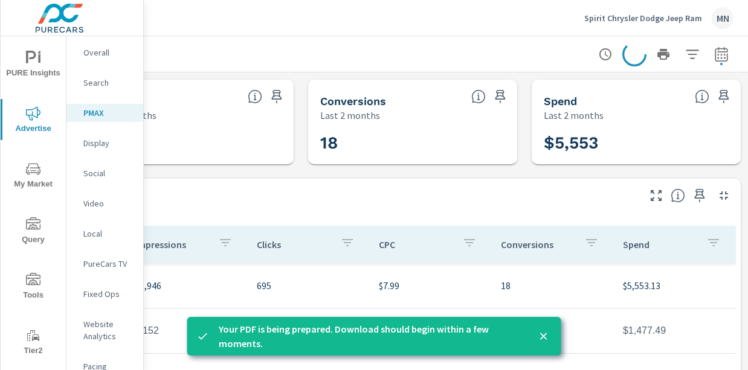
click at [496, 19] on div "Spirit Chrysler Dodge Jeep Ram MN" at bounding box center [445, 18] width 575 height 36
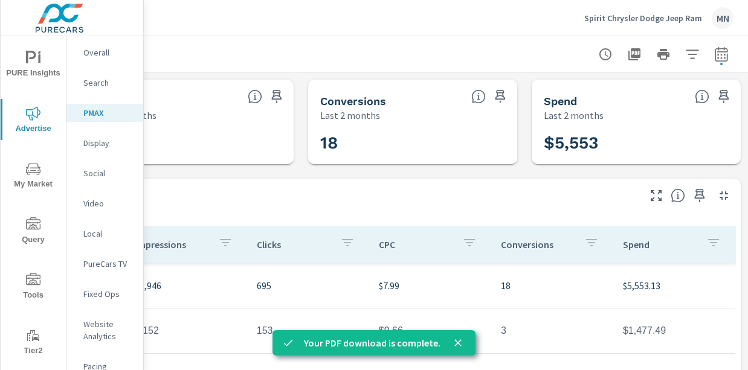
click at [632, 18] on p "Spirit Chrysler Dodge Jeep Ram" at bounding box center [643, 18] width 118 height 11
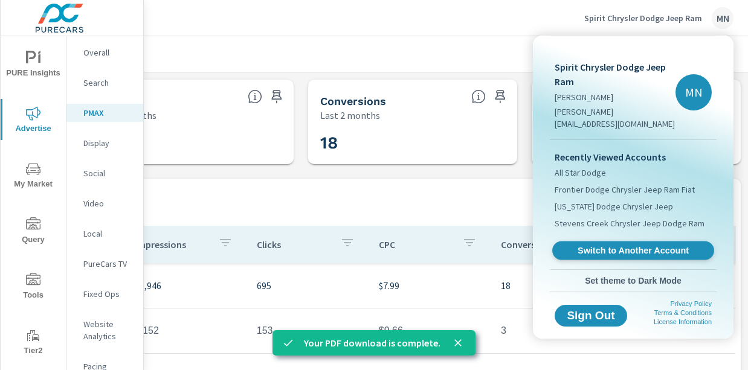
click at [634, 245] on span "Switch to Another Account" at bounding box center [633, 250] width 148 height 11
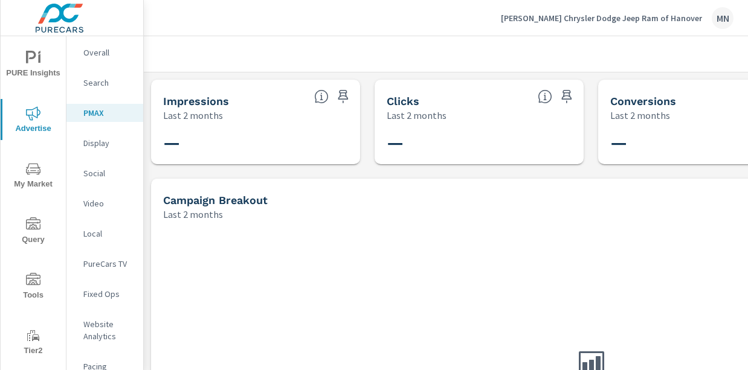
click at [92, 75] on div "Search" at bounding box center [104, 83] width 77 height 18
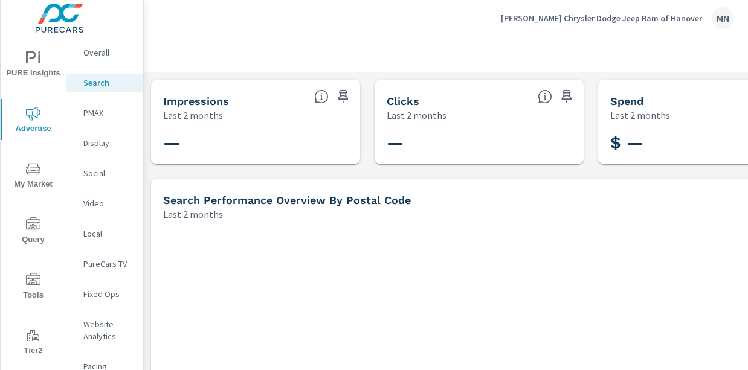
click at [94, 109] on p "PMAX" at bounding box center [108, 113] width 50 height 12
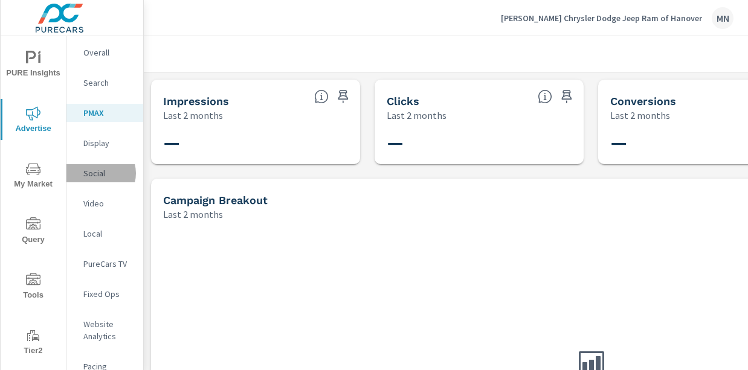
click at [100, 173] on p "Social" at bounding box center [108, 173] width 50 height 12
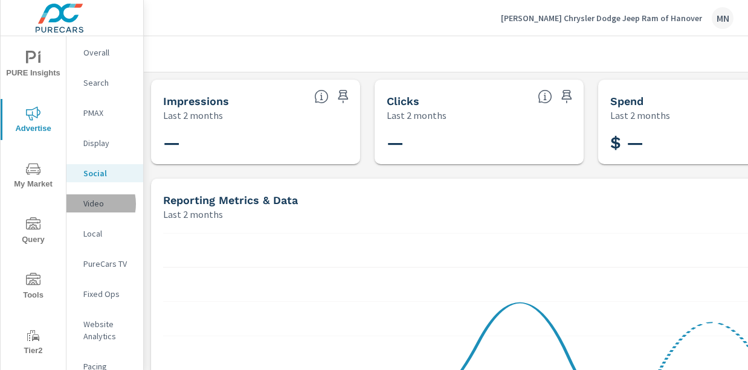
click at [86, 204] on p "Video" at bounding box center [108, 204] width 50 height 12
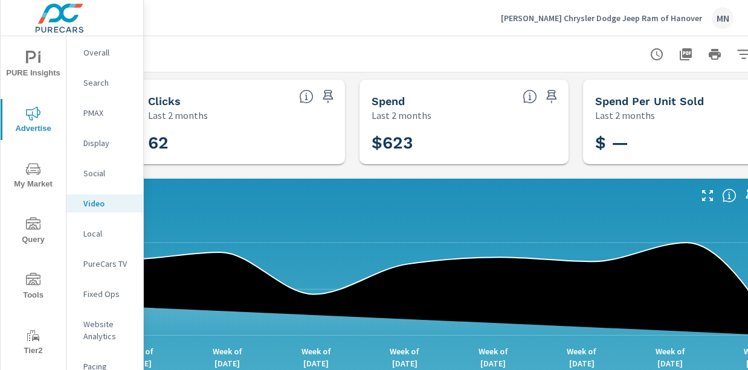
scroll to position [0, 299]
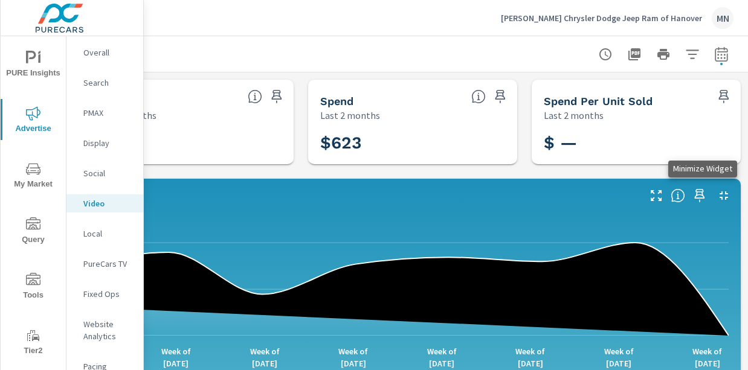
click at [717, 192] on icon "button" at bounding box center [724, 196] width 15 height 15
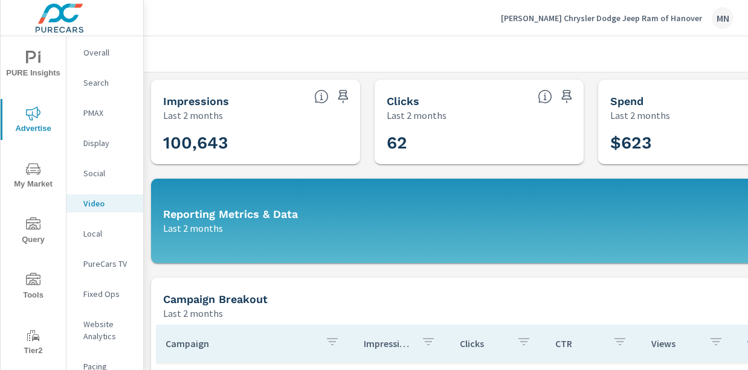
click at [360, 56] on div at bounding box center [590, 54] width 865 height 36
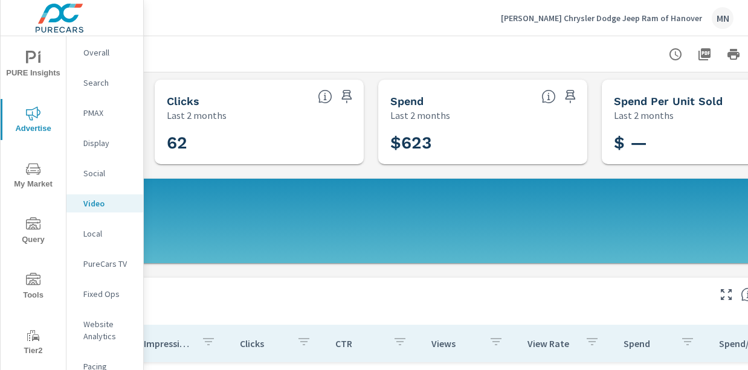
scroll to position [0, 299]
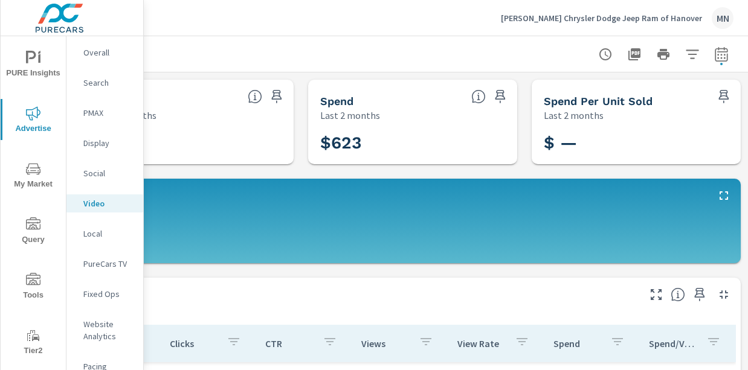
click at [627, 50] on icon "button" at bounding box center [634, 54] width 15 height 15
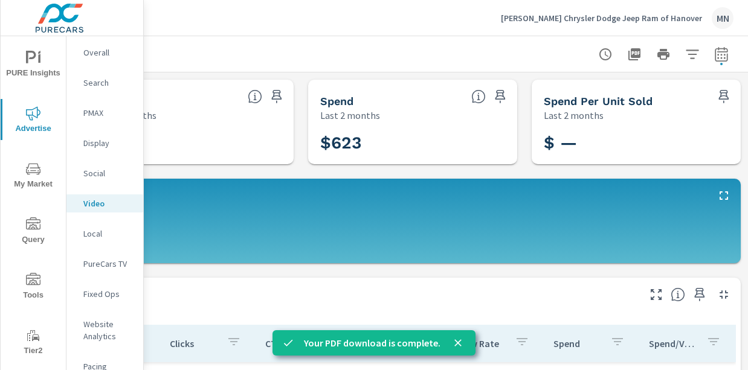
click at [86, 231] on p "Local" at bounding box center [108, 234] width 50 height 12
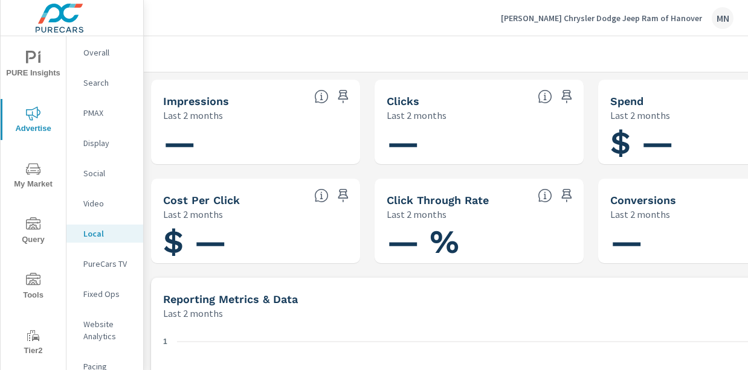
click at [88, 267] on p "PureCars TV" at bounding box center [108, 264] width 50 height 12
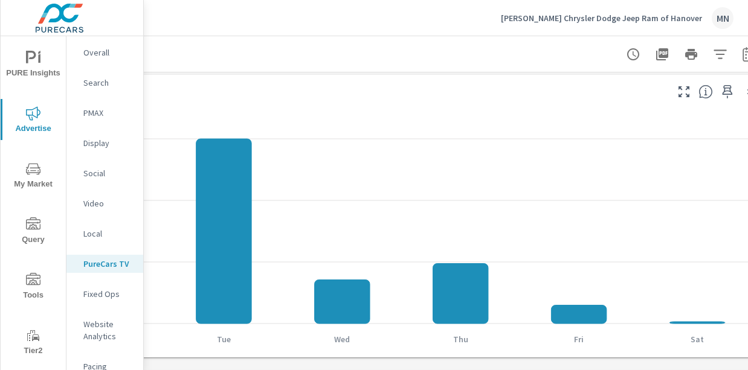
scroll to position [302, 299]
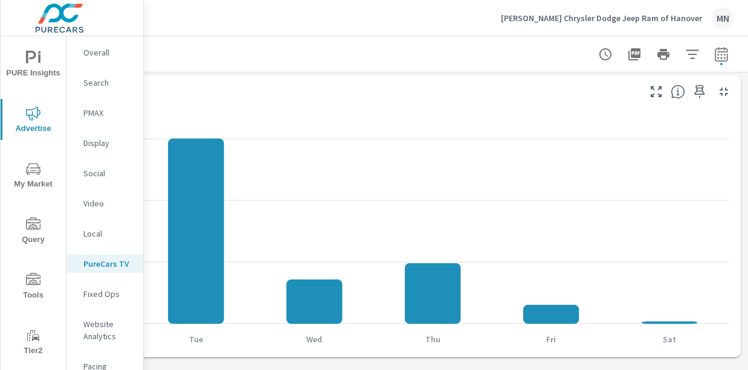
click at [717, 91] on icon "button" at bounding box center [724, 92] width 15 height 15
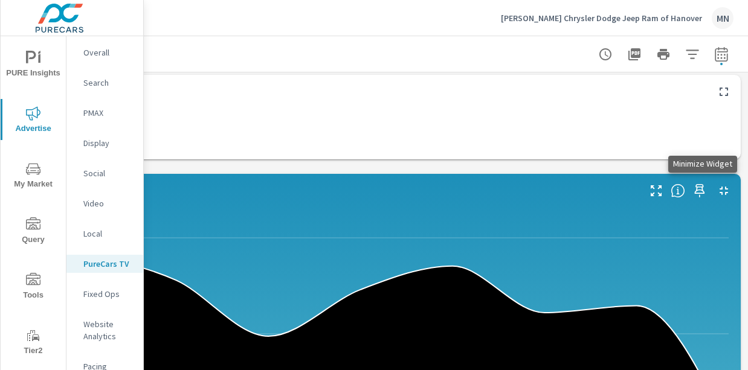
click at [720, 193] on icon "button" at bounding box center [724, 191] width 8 height 8
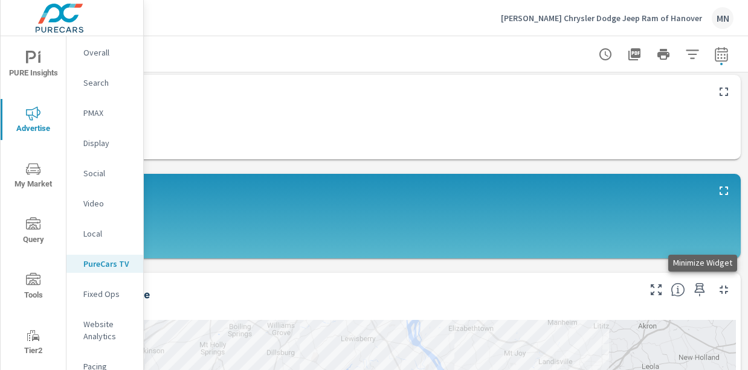
click at [717, 288] on icon "button" at bounding box center [724, 290] width 15 height 15
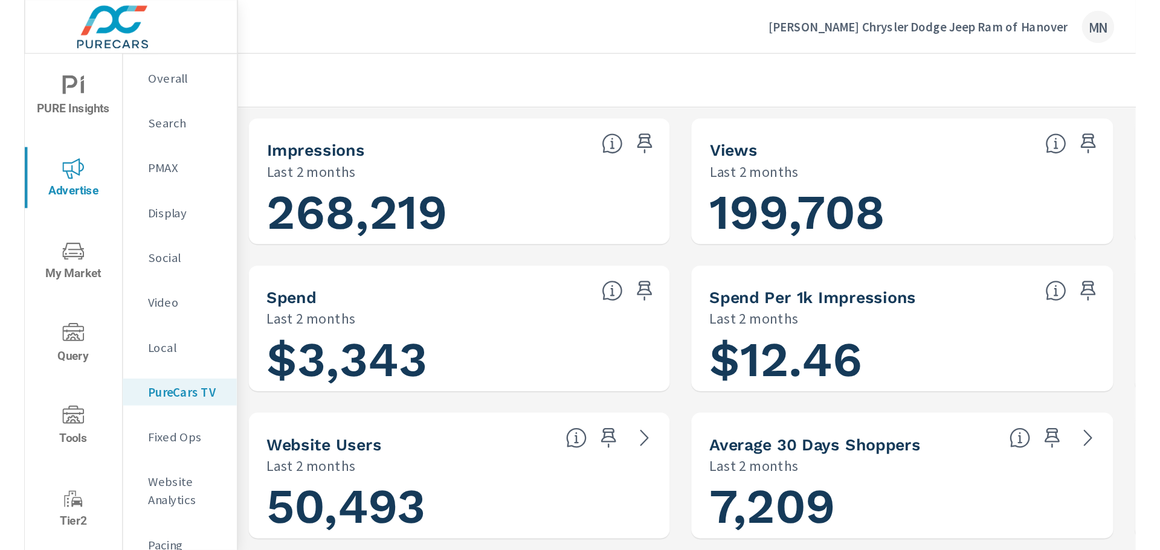
scroll to position [0, 299]
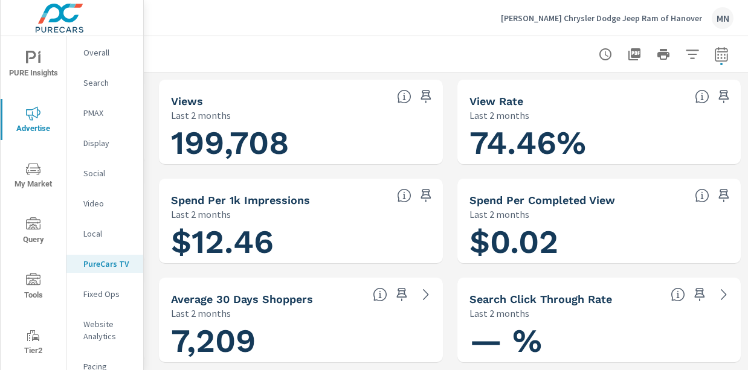
click at [627, 58] on icon "button" at bounding box center [634, 54] width 15 height 15
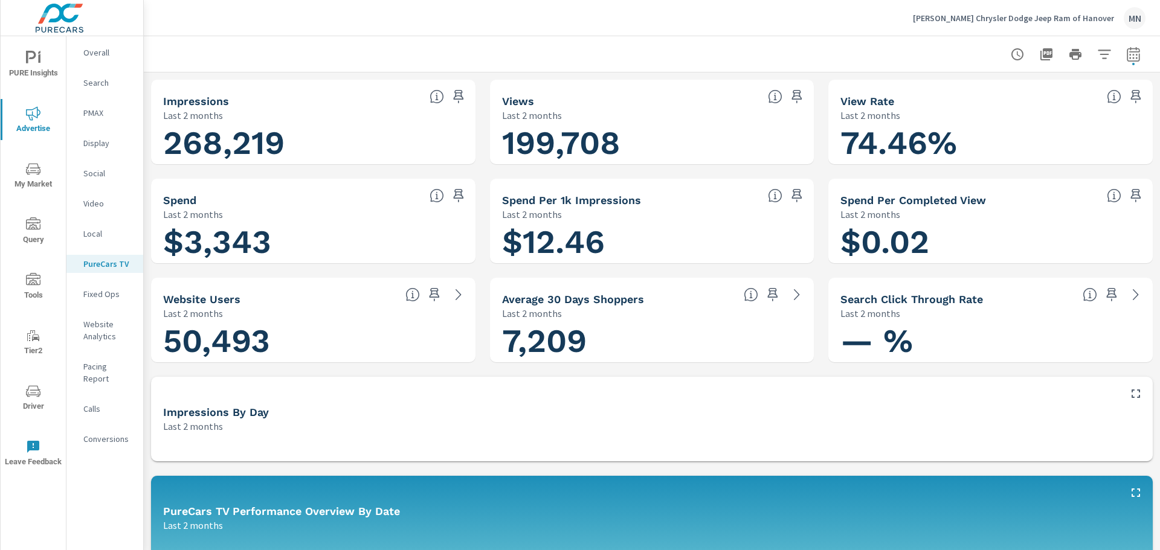
scroll to position [1, 0]
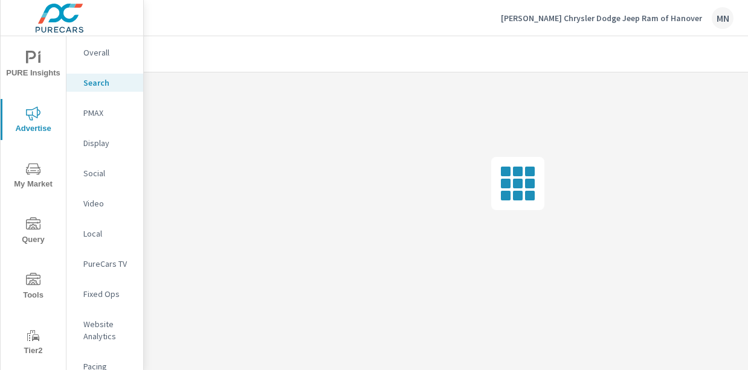
click at [100, 143] on p "Display" at bounding box center [108, 143] width 50 height 12
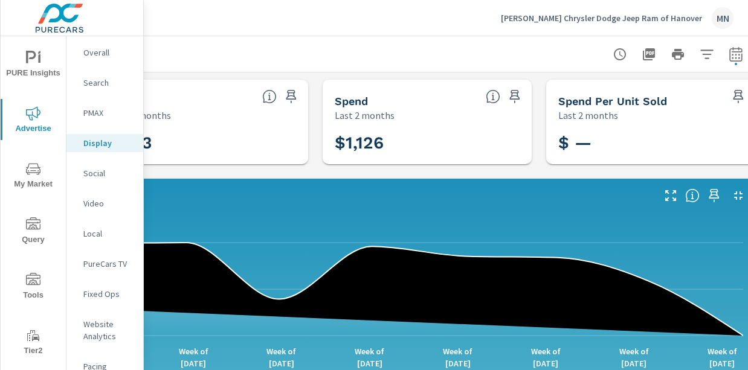
scroll to position [0, 299]
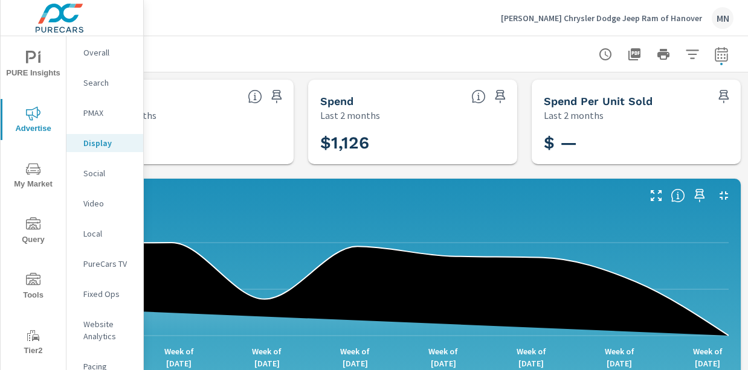
click at [720, 192] on icon "button" at bounding box center [724, 196] width 8 height 8
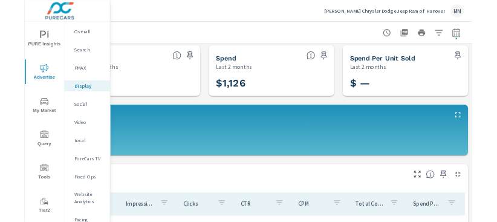
scroll to position [0, 299]
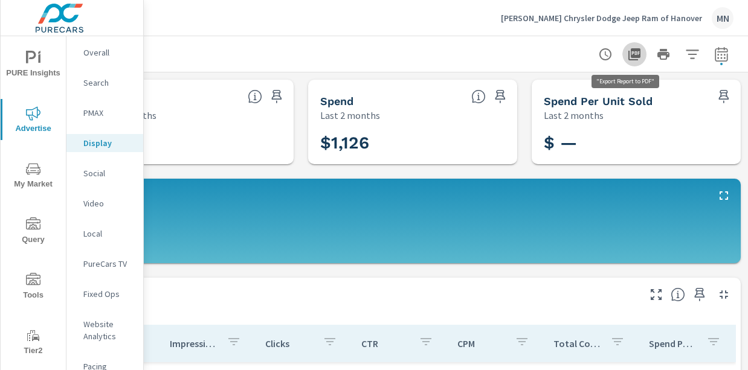
click at [627, 54] on icon "button" at bounding box center [634, 54] width 15 height 15
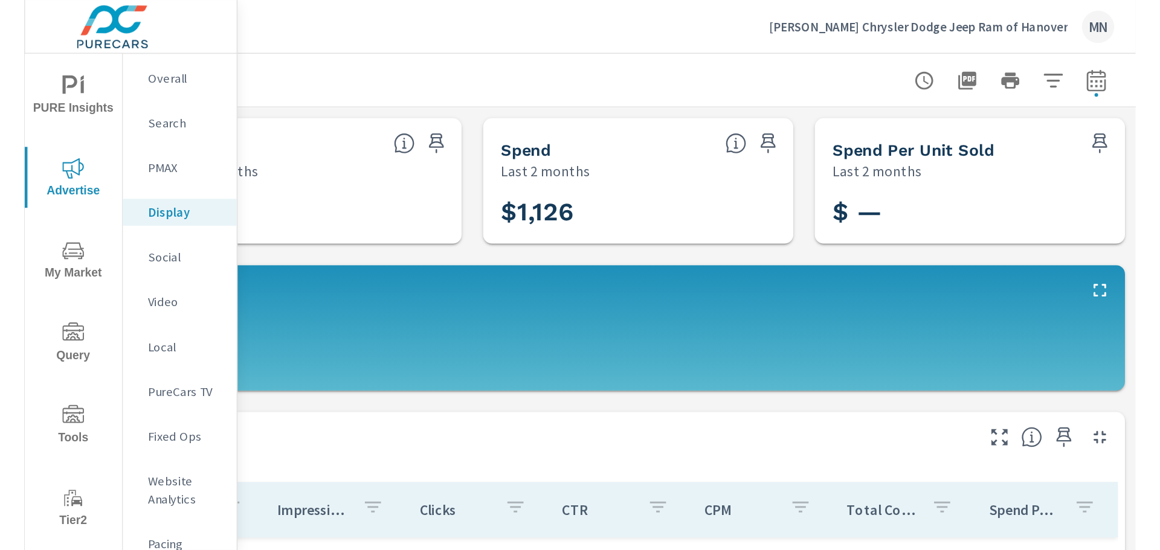
scroll to position [0, 0]
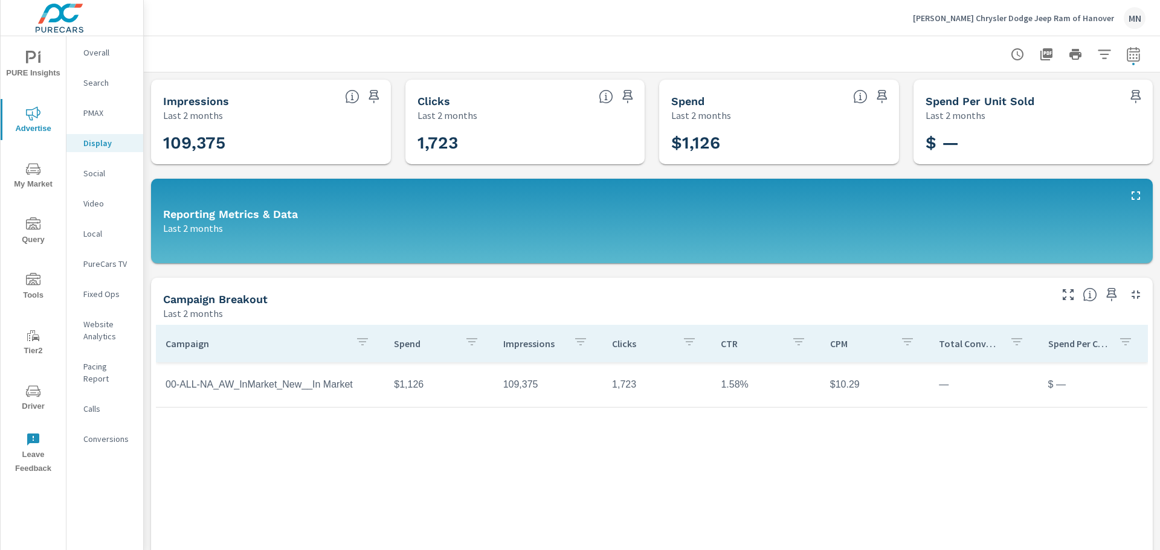
click at [747, 141] on h3 "$ —" at bounding box center [1034, 143] width 216 height 21
click at [647, 265] on div "Impressions Last 2 months 109,375 Clicks Last 2 months 1,723 Spend Last 2 month…" at bounding box center [652, 370] width 1016 height 595
